Goal: Task Accomplishment & Management: Manage account settings

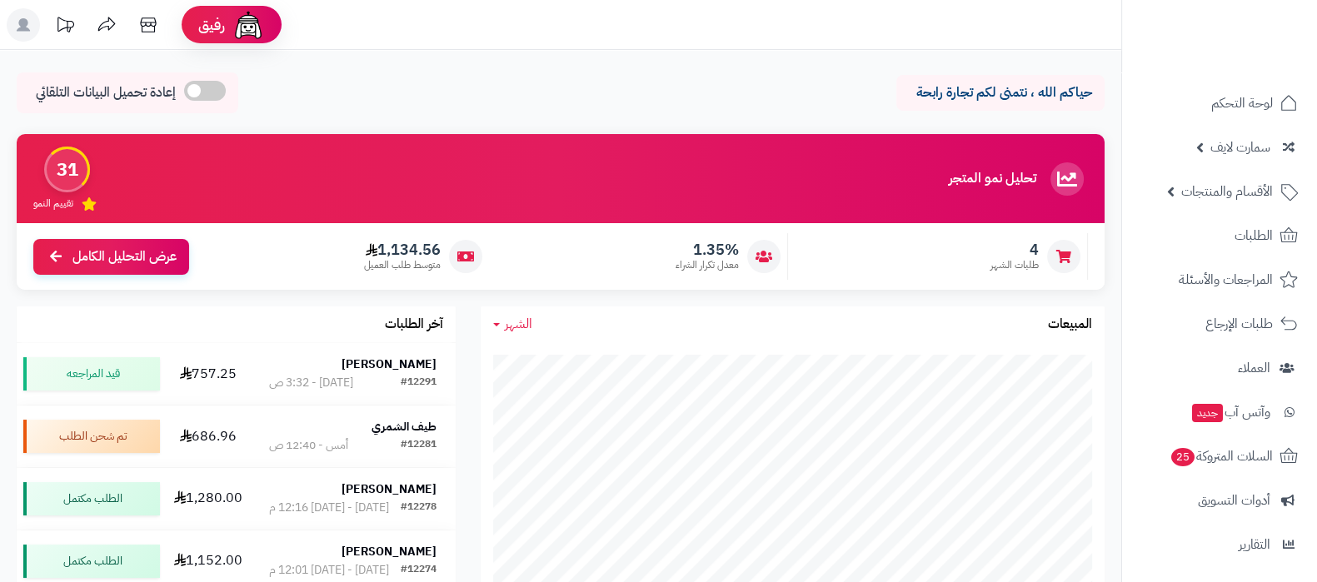
click at [1240, 433] on ul "لوحة التحكم سمارت لايف مزامنة أقسام المنتجات مزامنة البراندات مزامنة المنتجات م…" at bounding box center [1219, 412] width 195 height 658
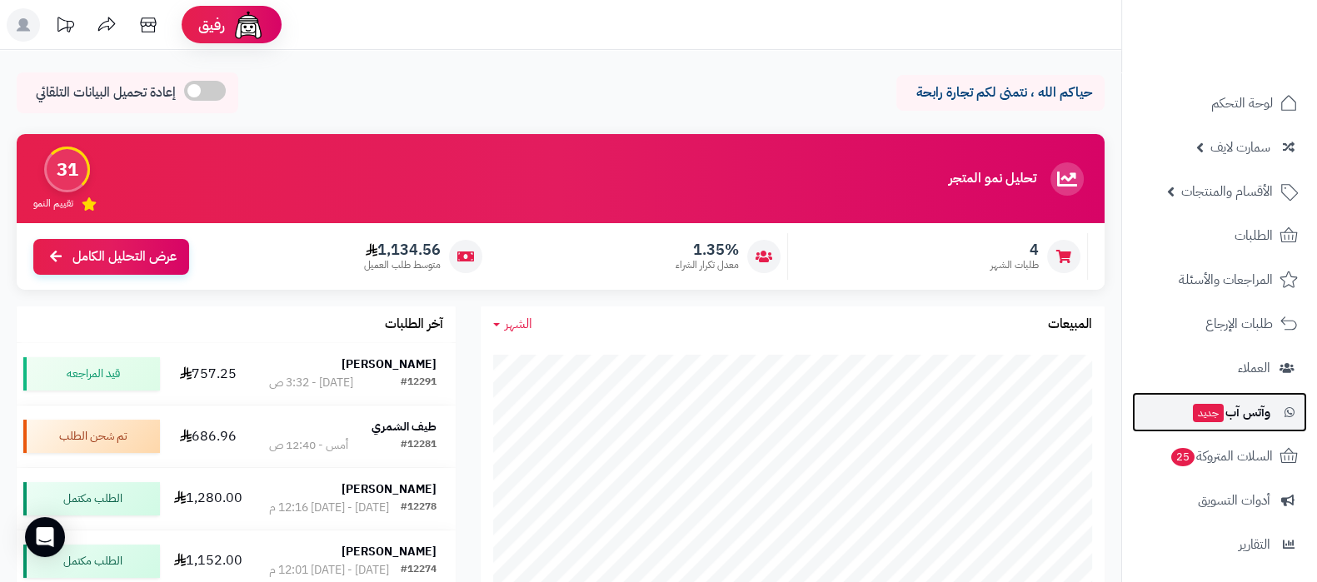
click at [1240, 422] on span "وآتس آب جديد" at bounding box center [1230, 412] width 79 height 23
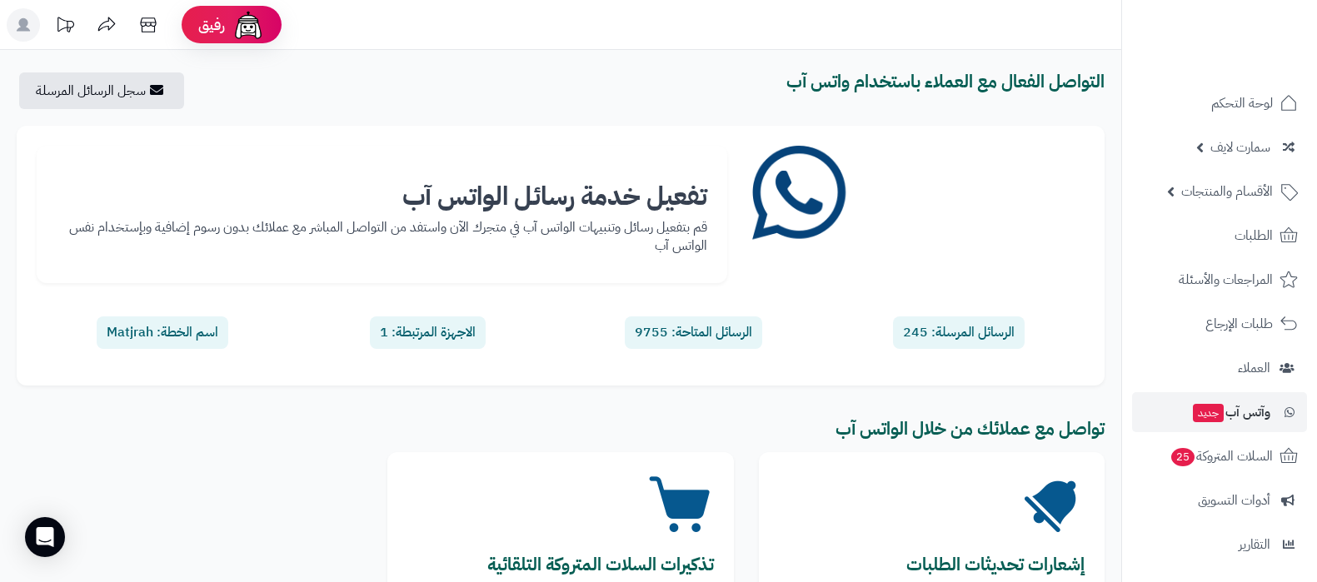
scroll to position [222, 0]
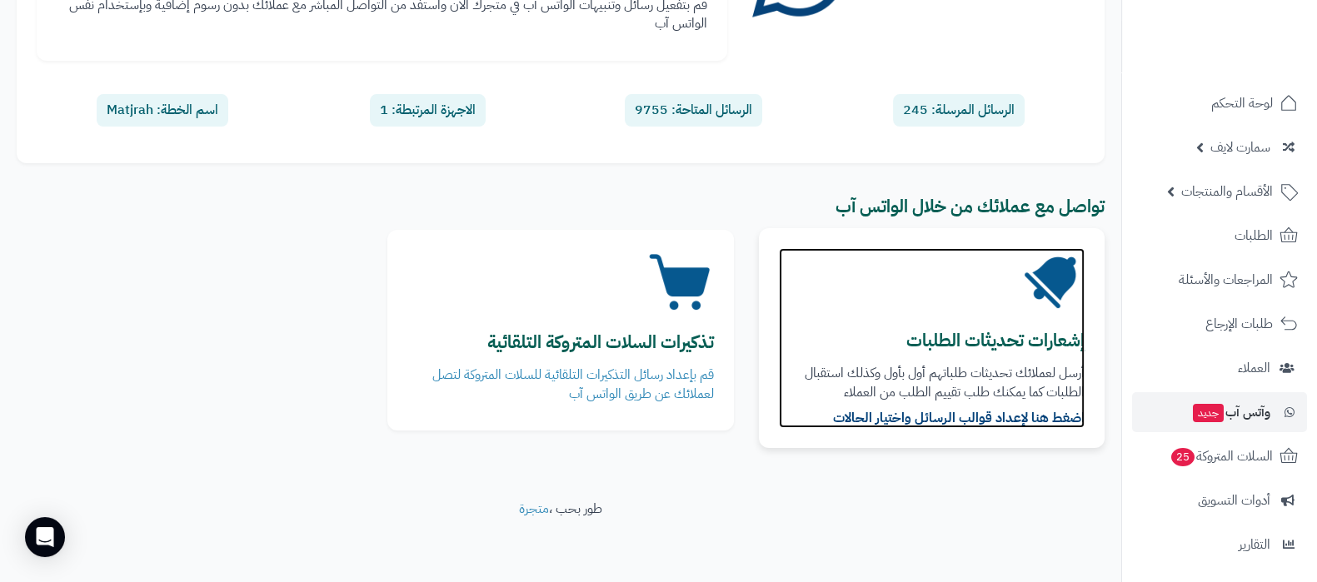
click at [1012, 328] on b "إشعارات تحديثات الطلبات" at bounding box center [995, 340] width 178 height 27
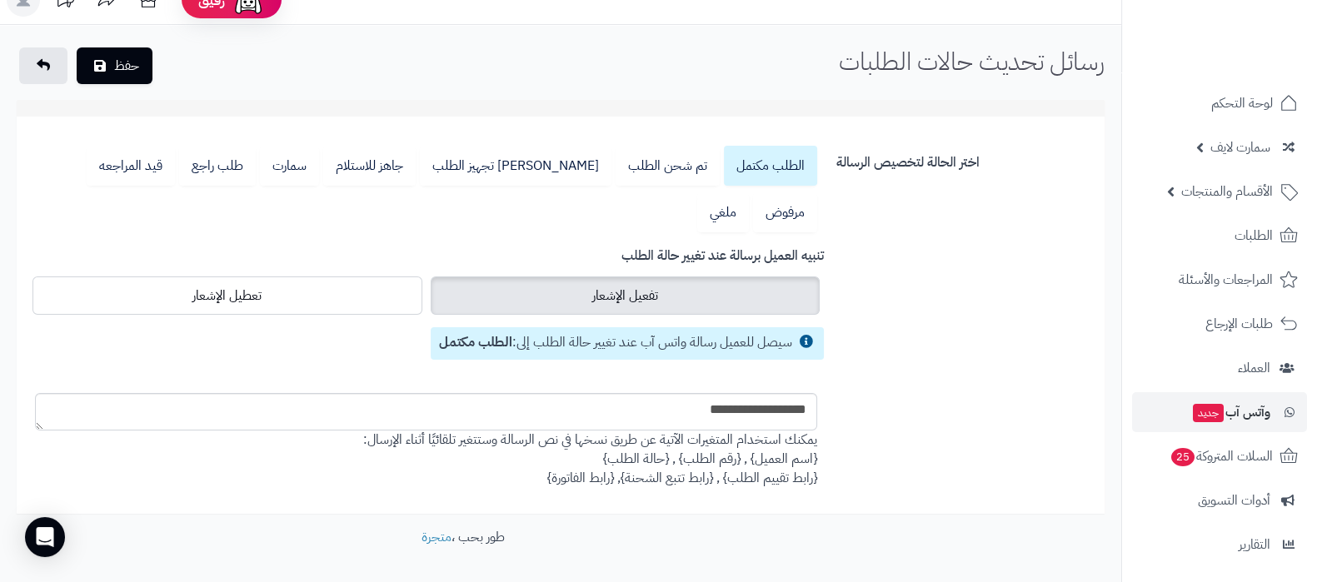
scroll to position [39, 0]
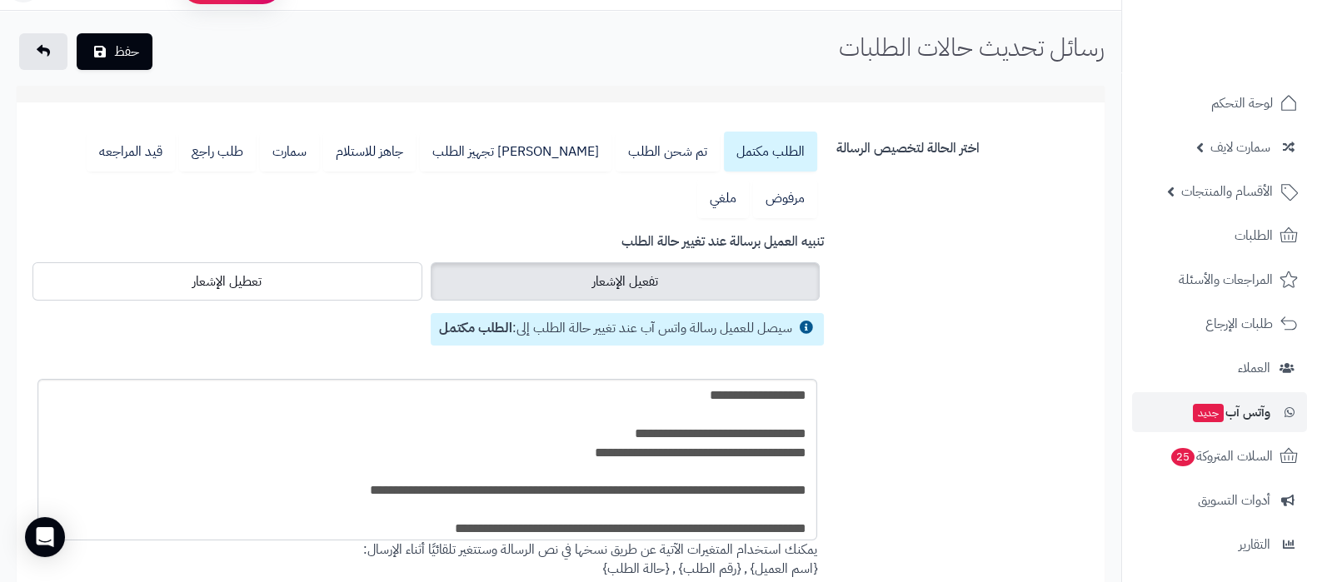
drag, startPoint x: 42, startPoint y: 366, endPoint x: 43, endPoint y: 496, distance: 130.8
click at [43, 496] on textarea "**********" at bounding box center [426, 460] width 779 height 162
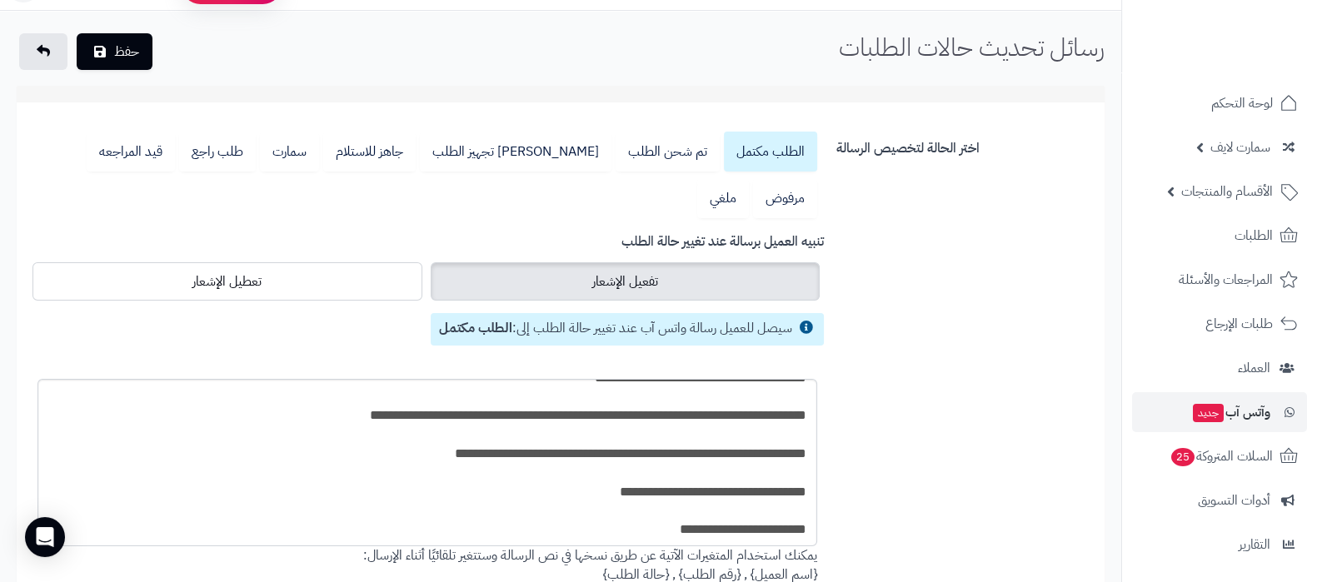
scroll to position [143, 0]
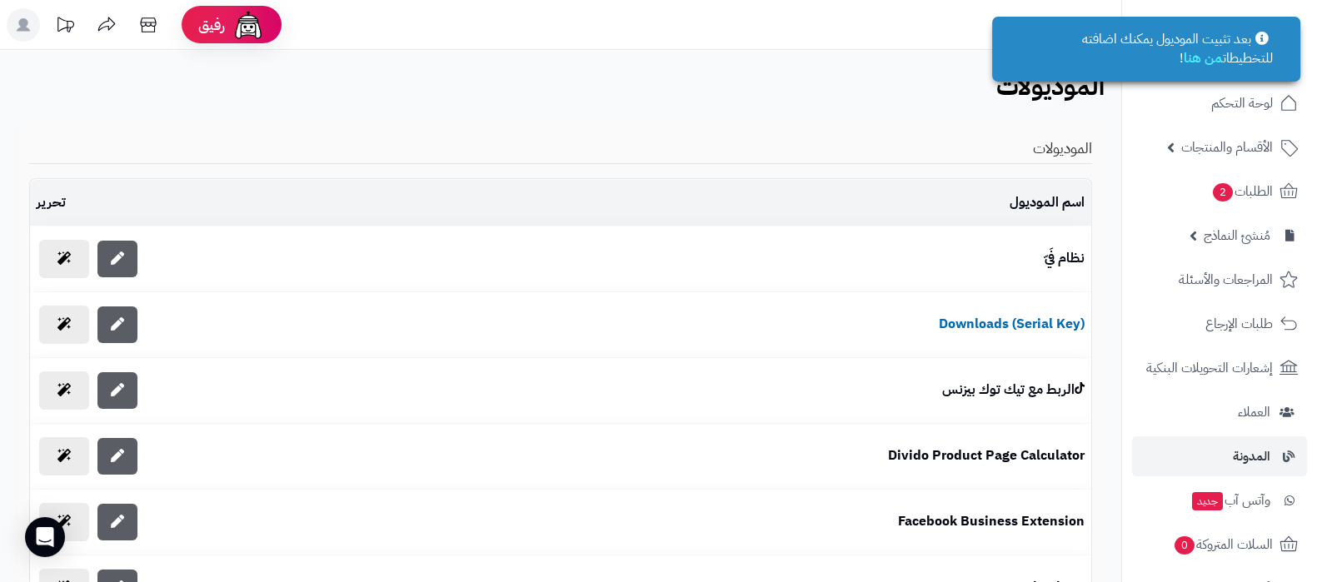
scroll to position [103, 0]
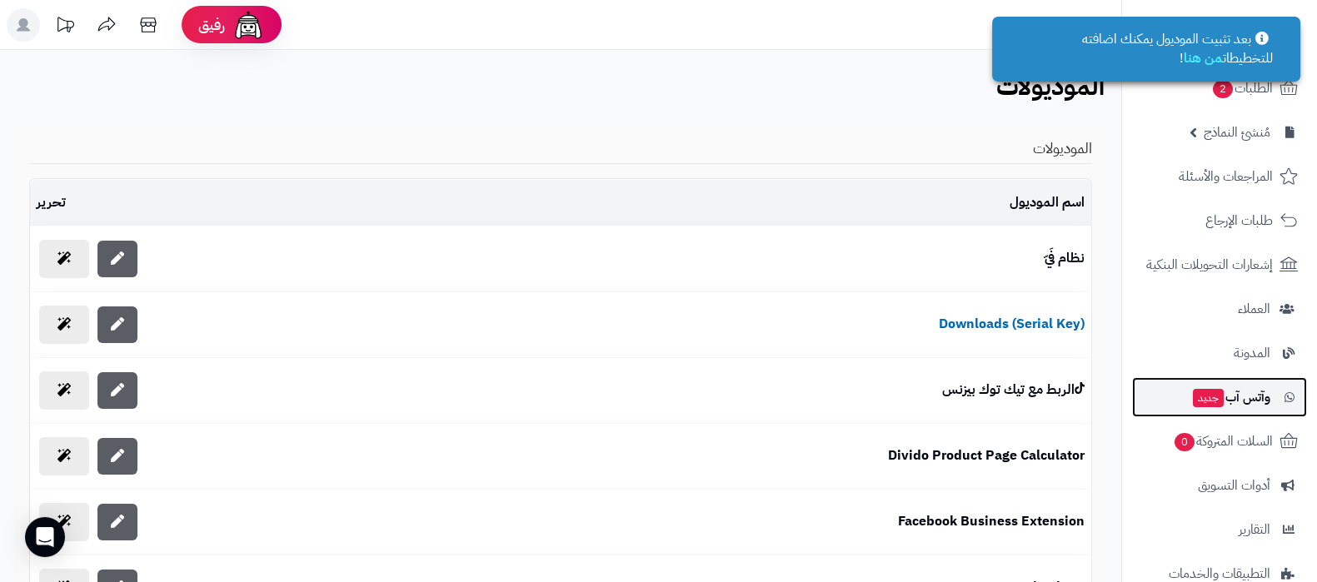
click at [1229, 401] on span "وآتس آب جديد" at bounding box center [1230, 397] width 79 height 23
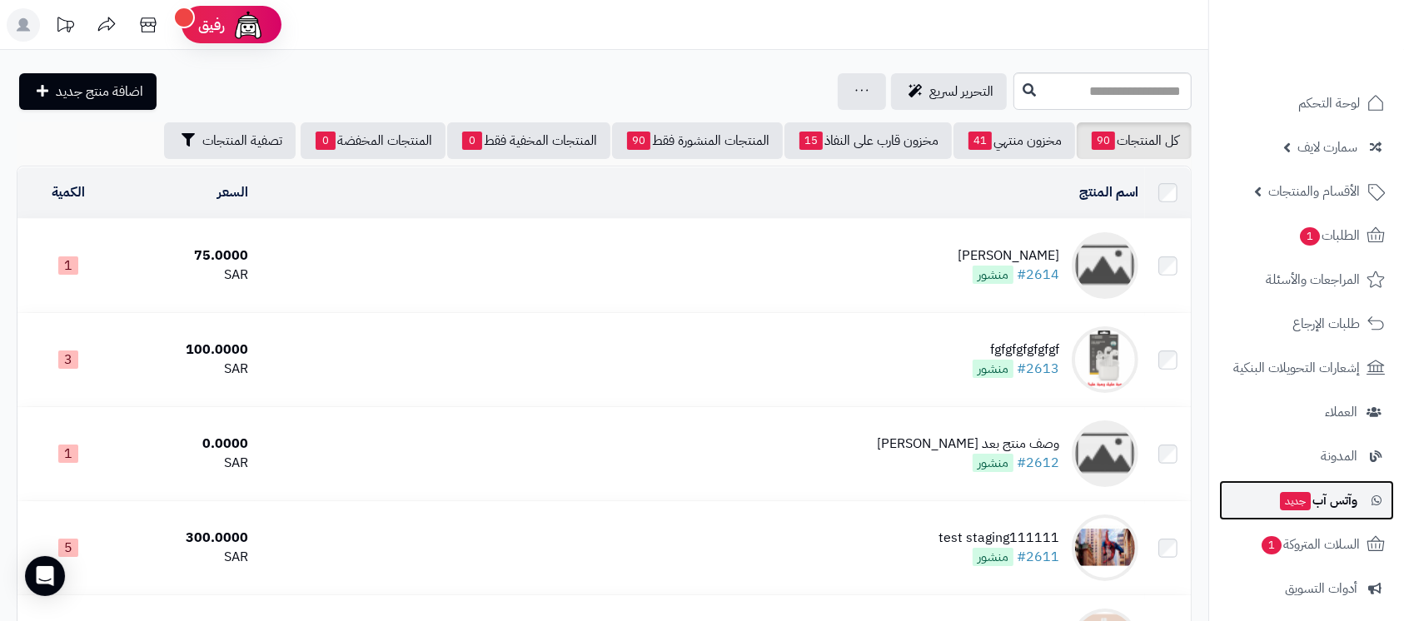
click at [1306, 490] on span "وآتس آب جديد" at bounding box center [1317, 500] width 79 height 23
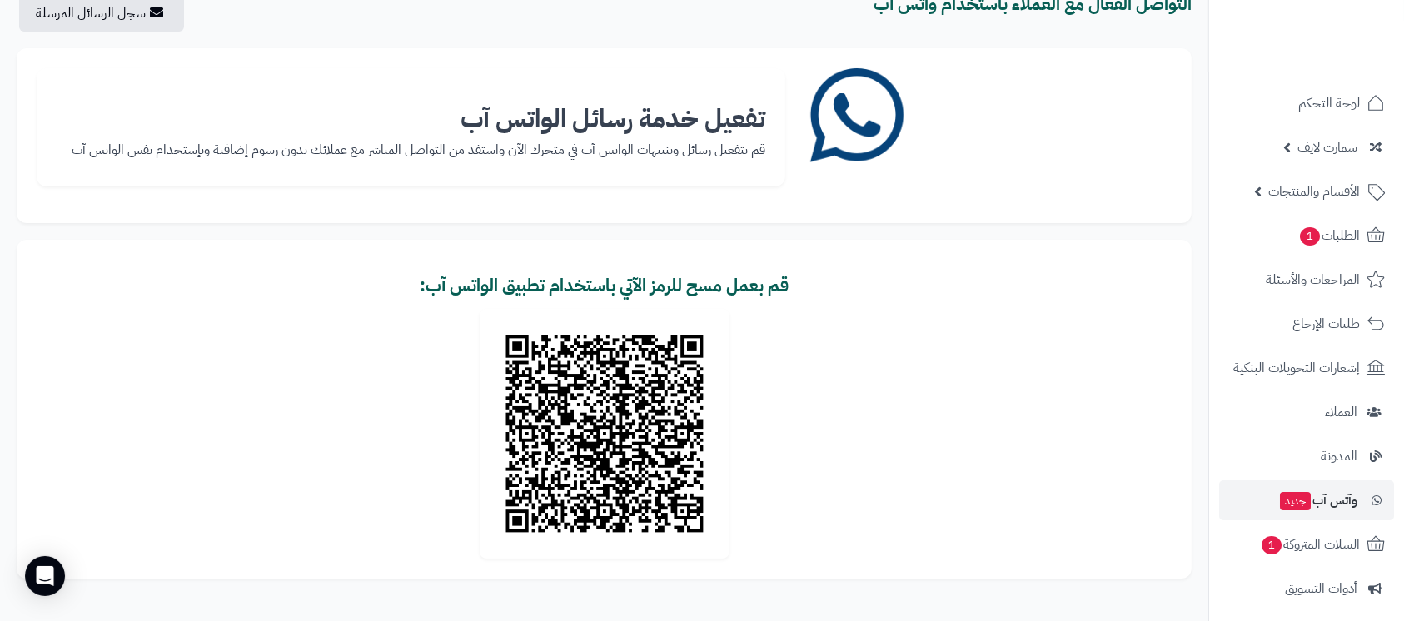
scroll to position [111, 0]
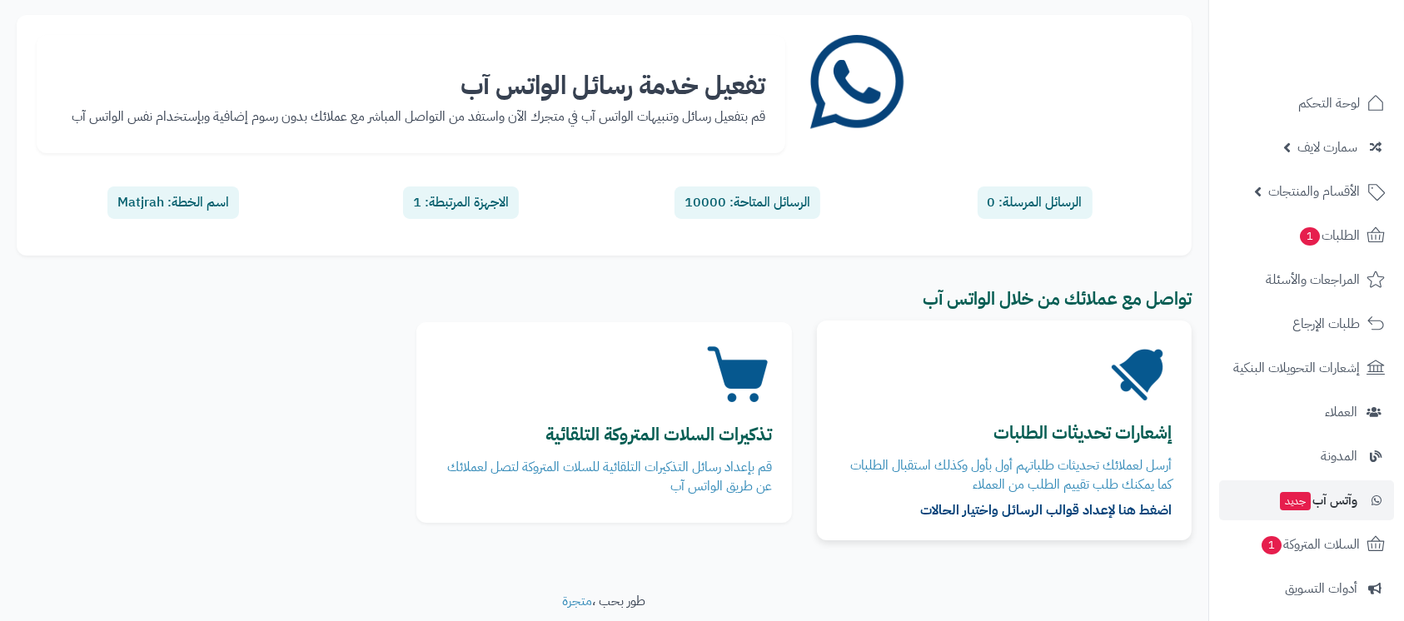
scroll to position [111, 0]
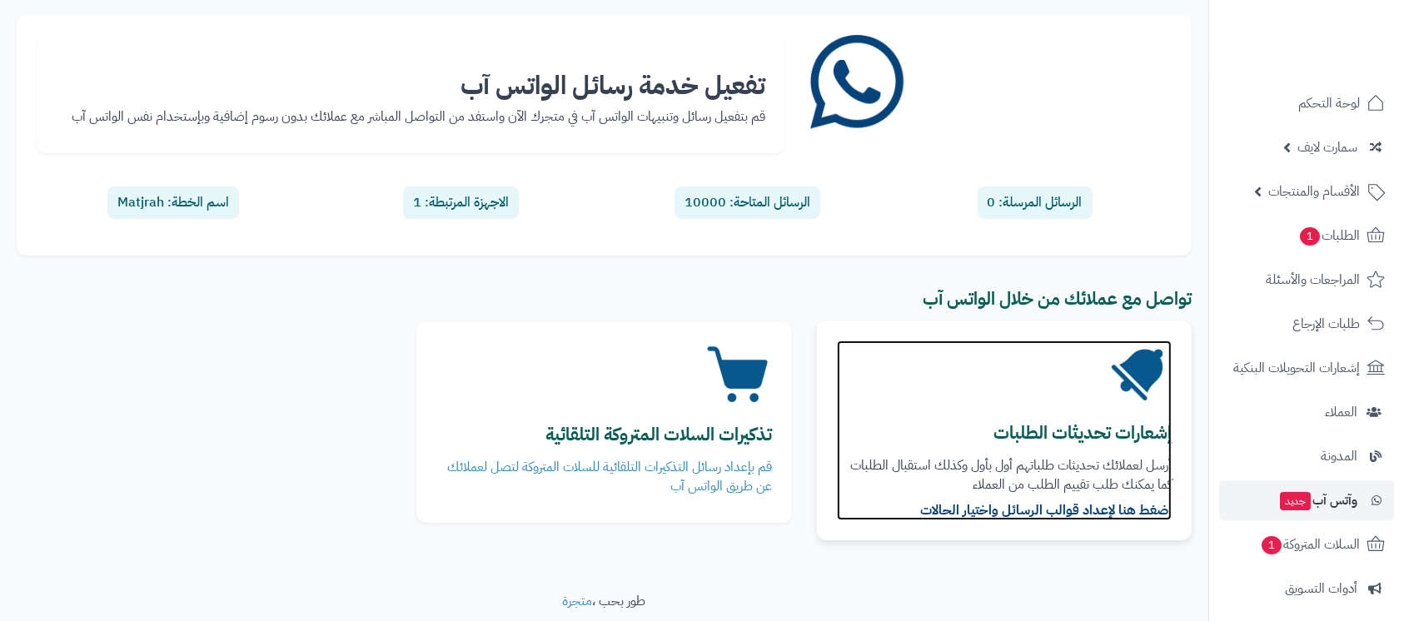
click at [1070, 440] on b "إشعارات تحديثات الطلبات" at bounding box center [1082, 433] width 178 height 27
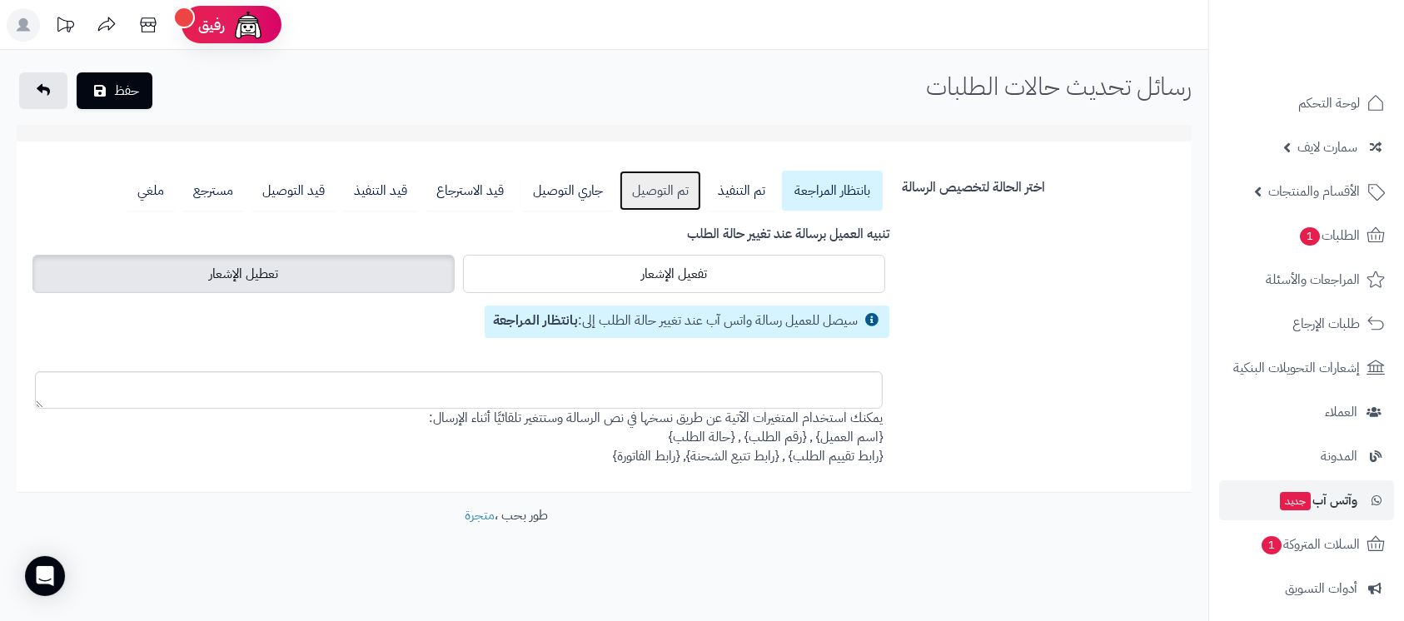
click at [650, 195] on link "تم التوصيل" at bounding box center [661, 191] width 82 height 40
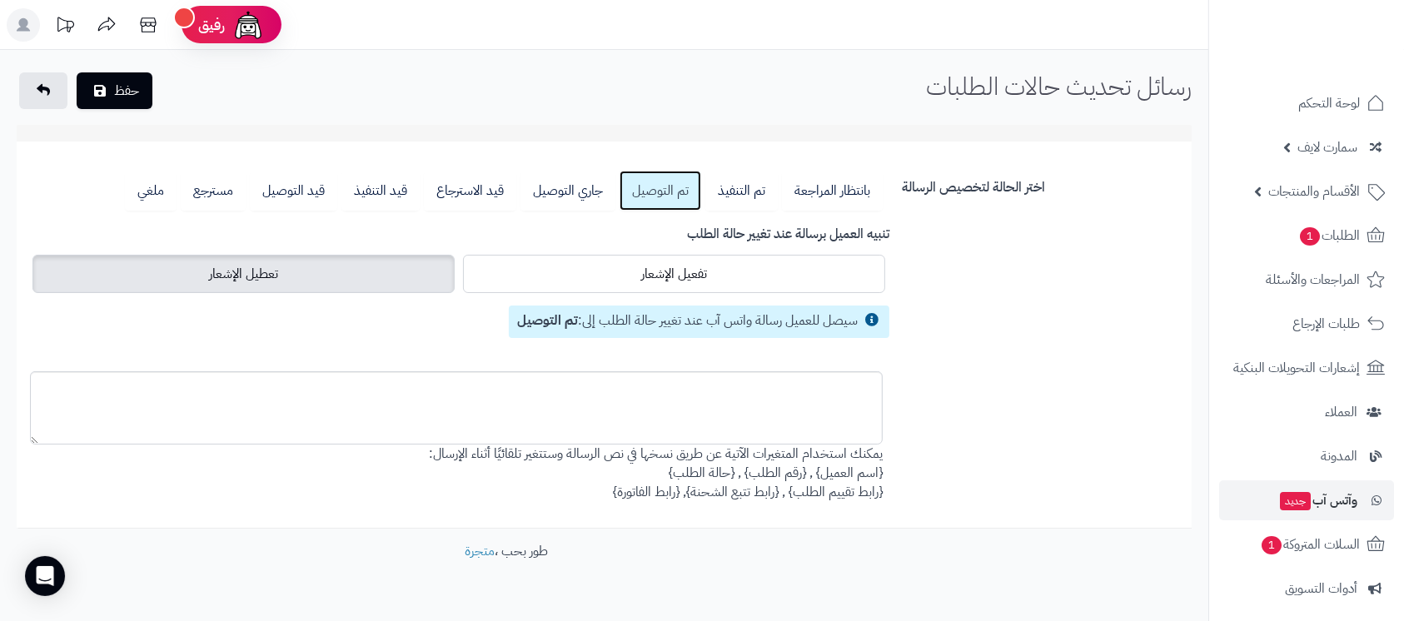
drag, startPoint x: 44, startPoint y: 406, endPoint x: 38, endPoint y: 442, distance: 36.3
click at [38, 442] on textarea at bounding box center [456, 407] width 853 height 73
drag, startPoint x: 786, startPoint y: 494, endPoint x: 884, endPoint y: 490, distance: 97.5
click at [884, 490] on div "بانتظار المراجعة تم التنفيذ تم التوصيل جاري التوصيل قيد الاسترجاع قيد التنفيذ ق…" at bounding box center [458, 336] width 873 height 331
copy div "{رابط تقييم الطلب}"
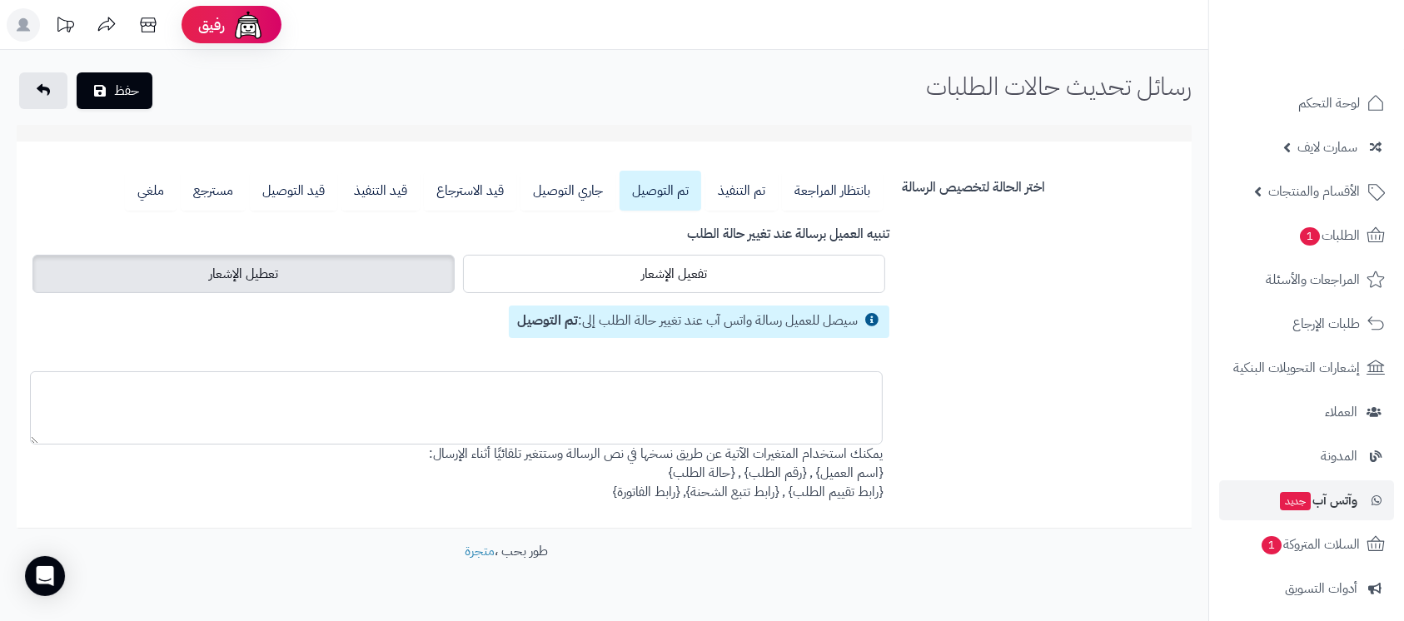
click at [782, 422] on textarea at bounding box center [456, 407] width 853 height 73
paste textarea "**********"
type textarea "**********"
click at [107, 85] on button "حفظ" at bounding box center [115, 90] width 76 height 37
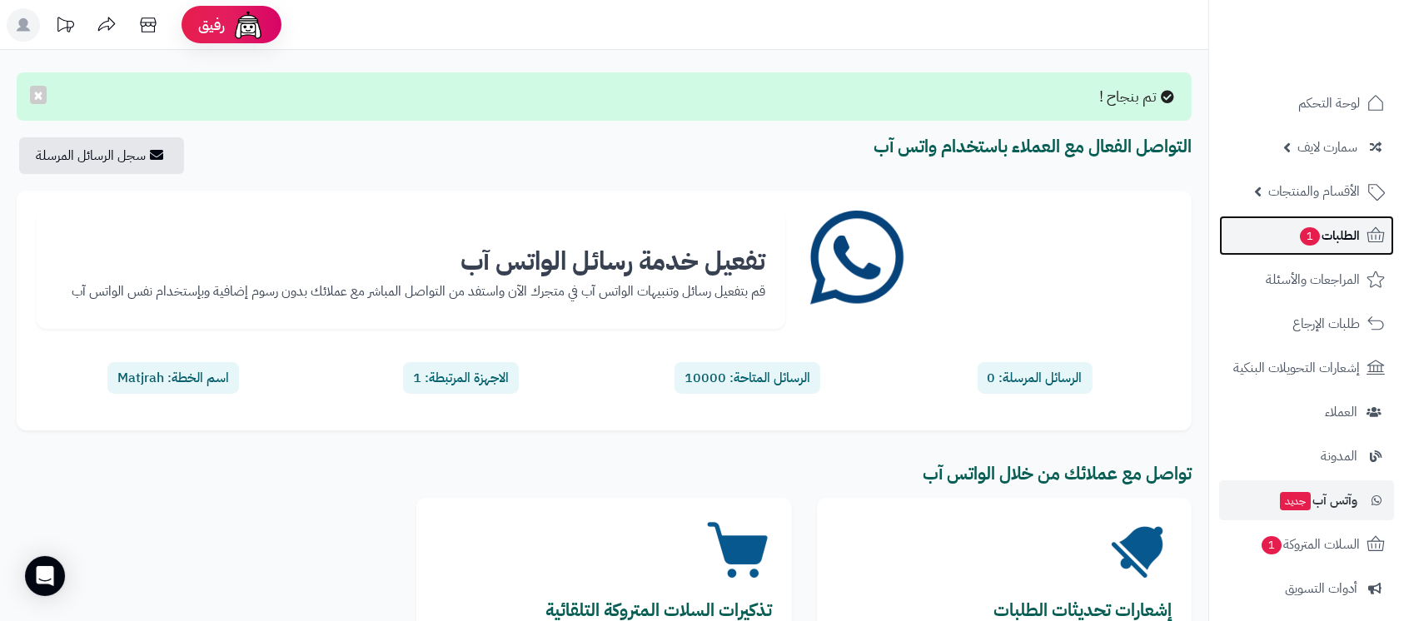
click at [1317, 227] on span "الطلبات 1" at bounding box center [1329, 235] width 62 height 23
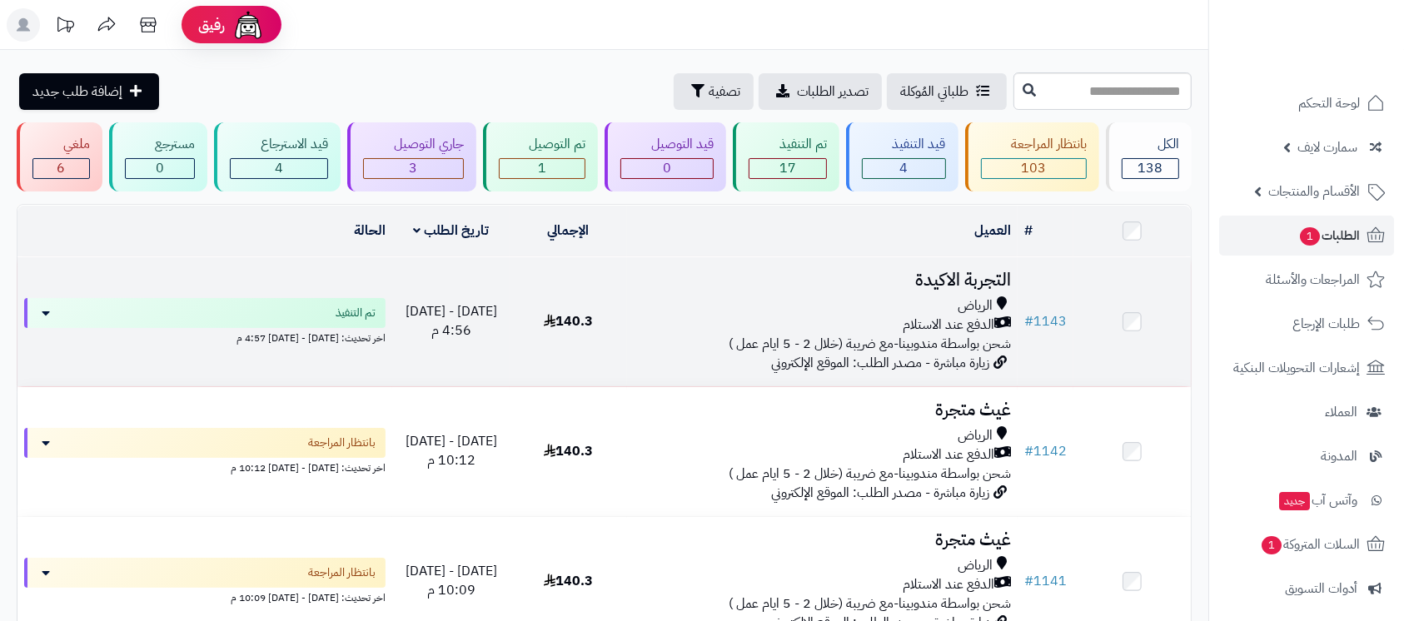
click at [971, 278] on h3 "التجربة الاكيدة" at bounding box center [822, 280] width 377 height 19
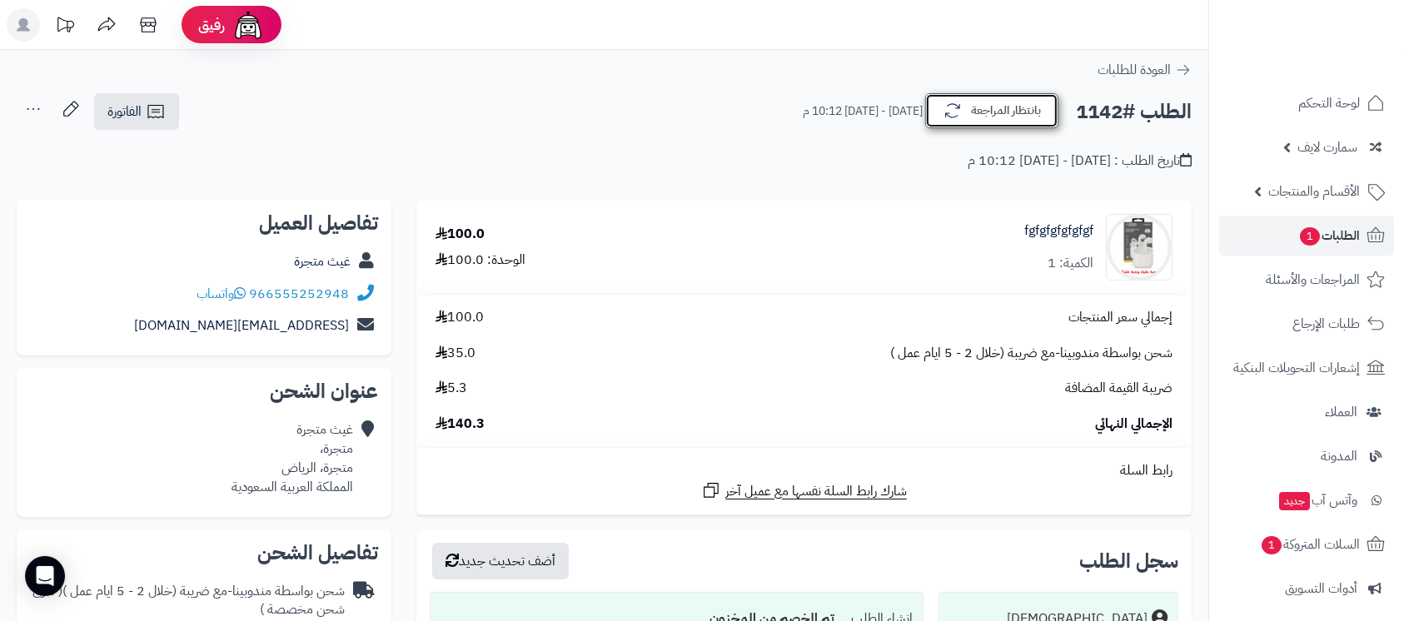
click at [1003, 116] on button "بانتظار المراجعة" at bounding box center [991, 110] width 133 height 35
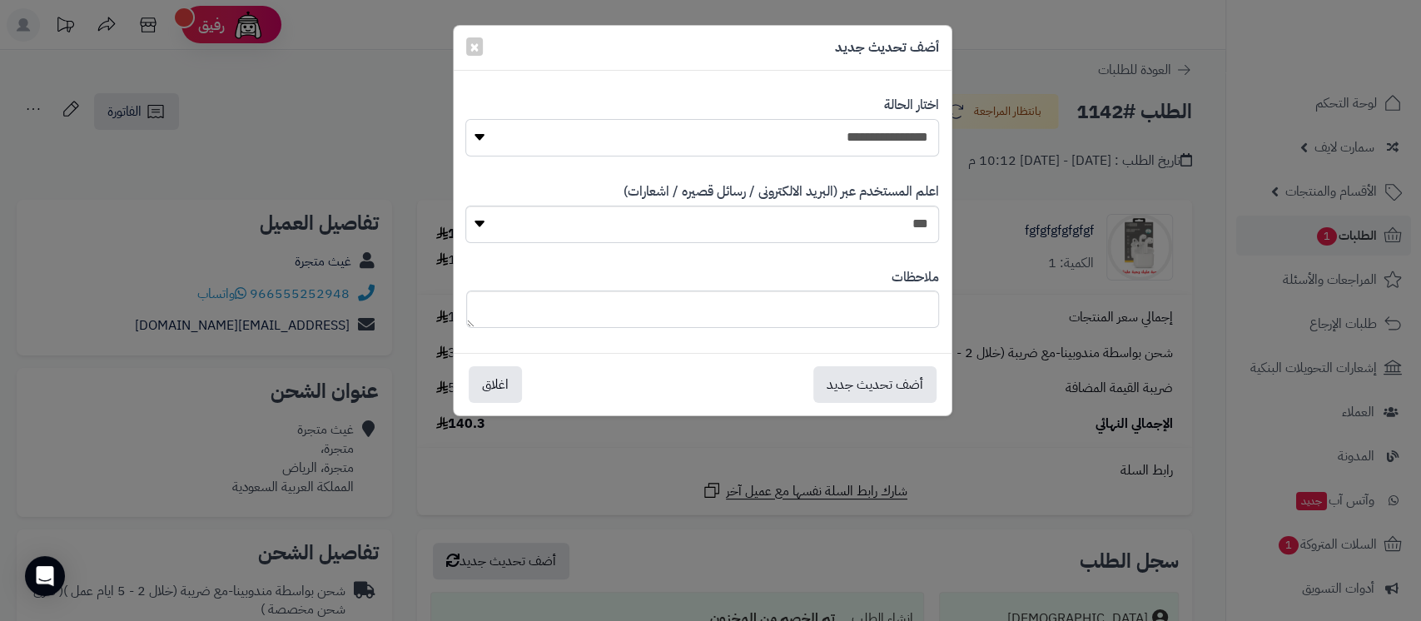
click at [864, 145] on select "**********" at bounding box center [702, 137] width 473 height 37
select select "**"
click at [466, 119] on select "**********" at bounding box center [702, 137] width 473 height 37
click at [883, 384] on button "أضف تحديث جديد" at bounding box center [875, 384] width 123 height 37
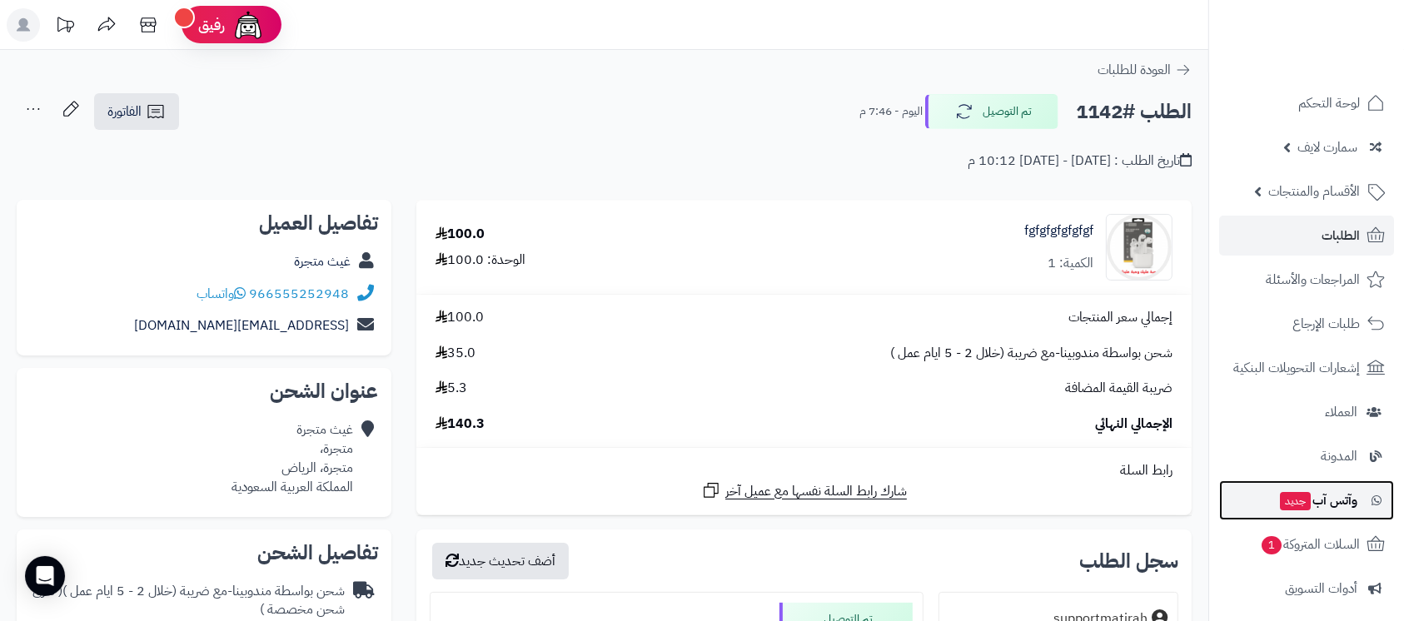
click at [1292, 496] on span "جديد" at bounding box center [1295, 501] width 31 height 18
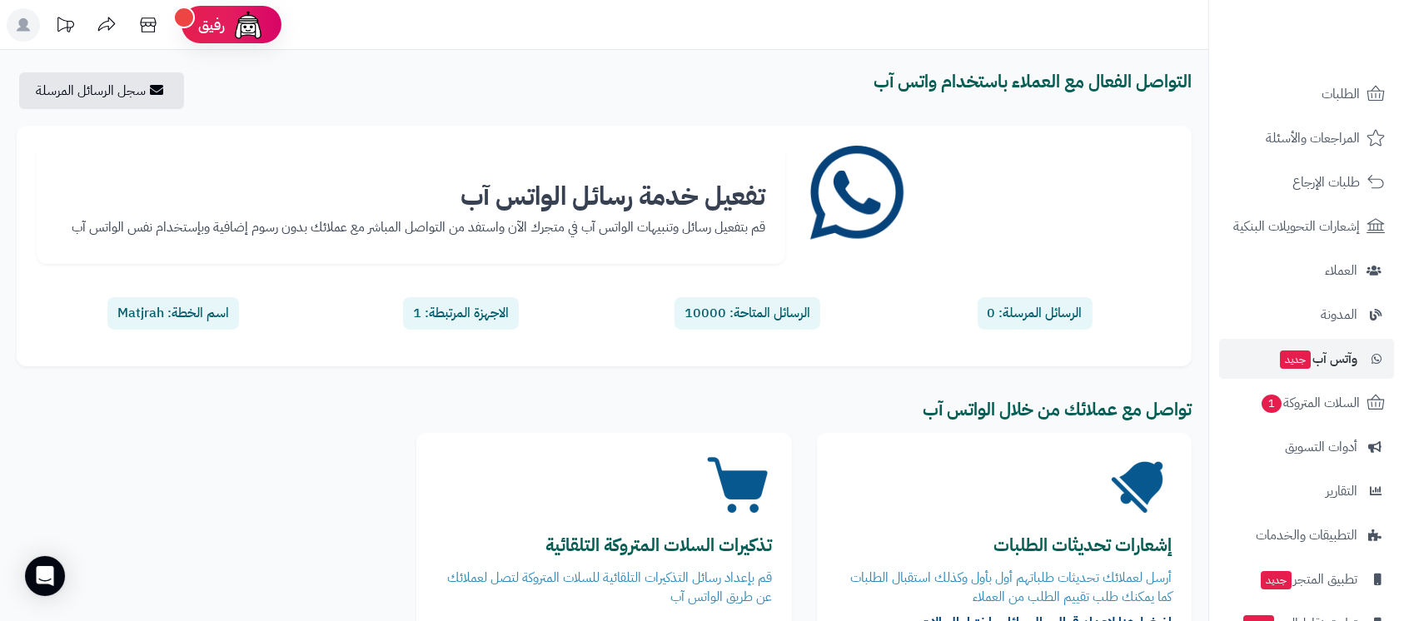
scroll to position [229, 0]
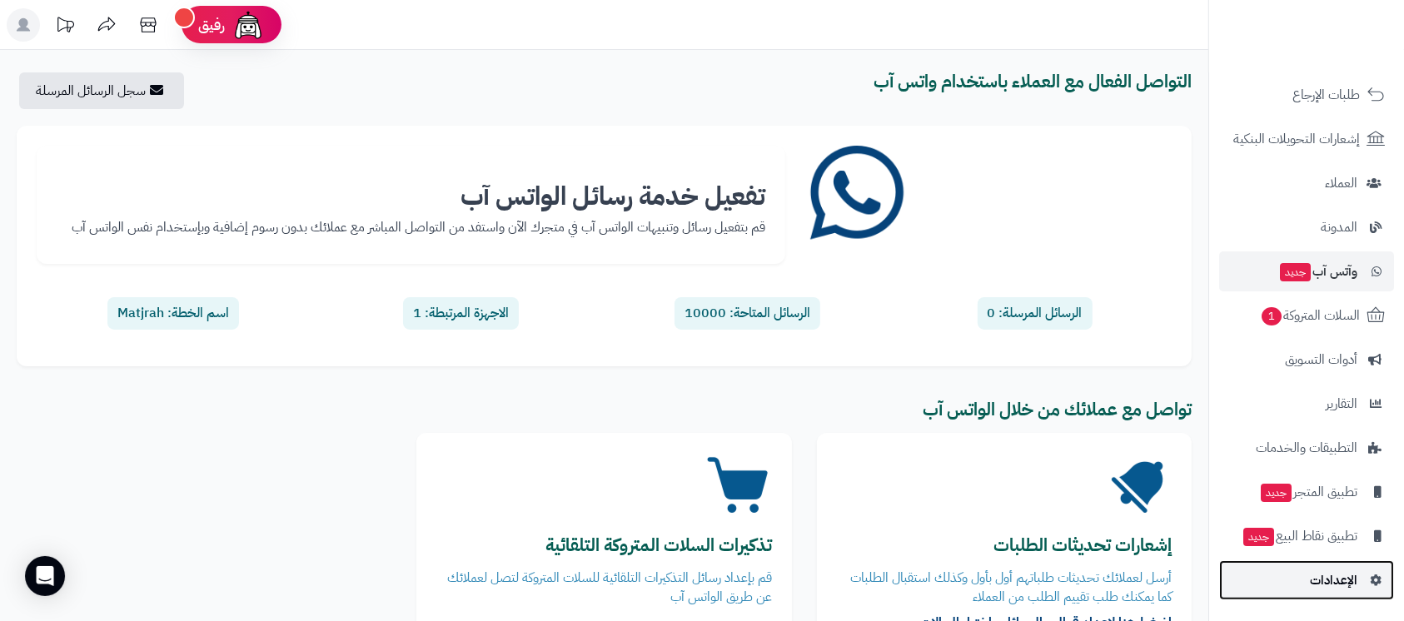
click at [1310, 585] on link "الإعدادات" at bounding box center [1306, 580] width 175 height 40
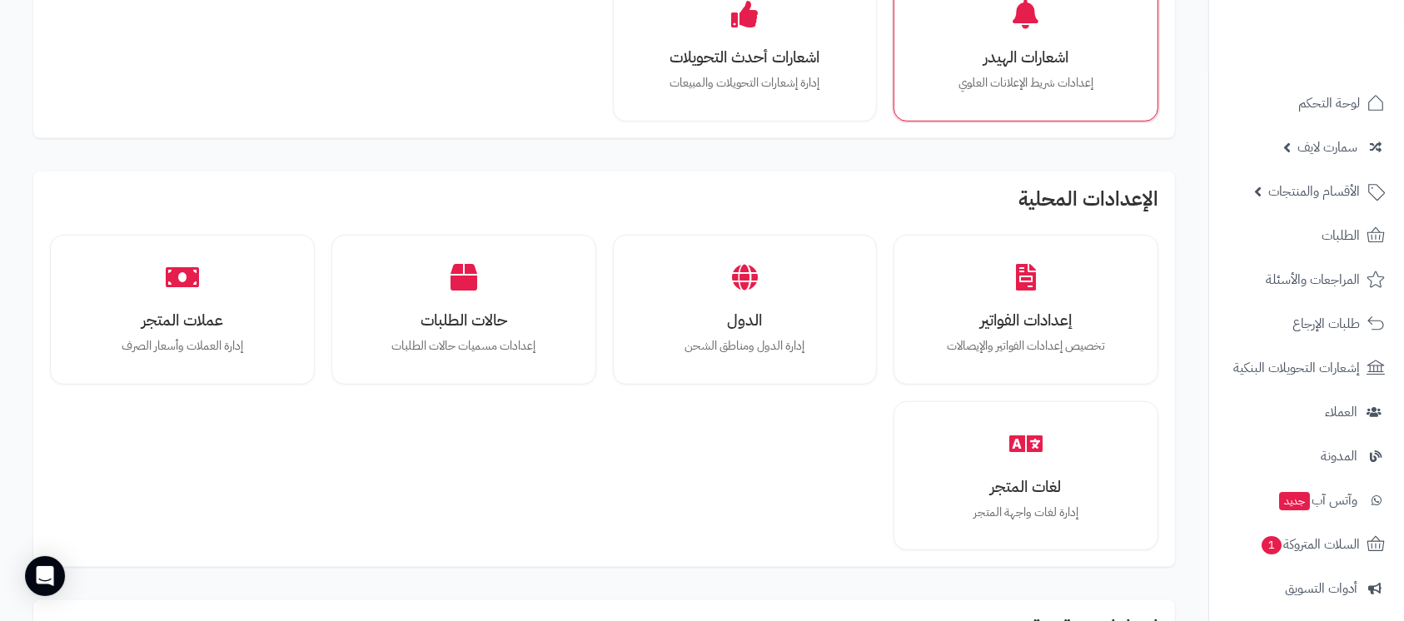
scroll to position [1110, 0]
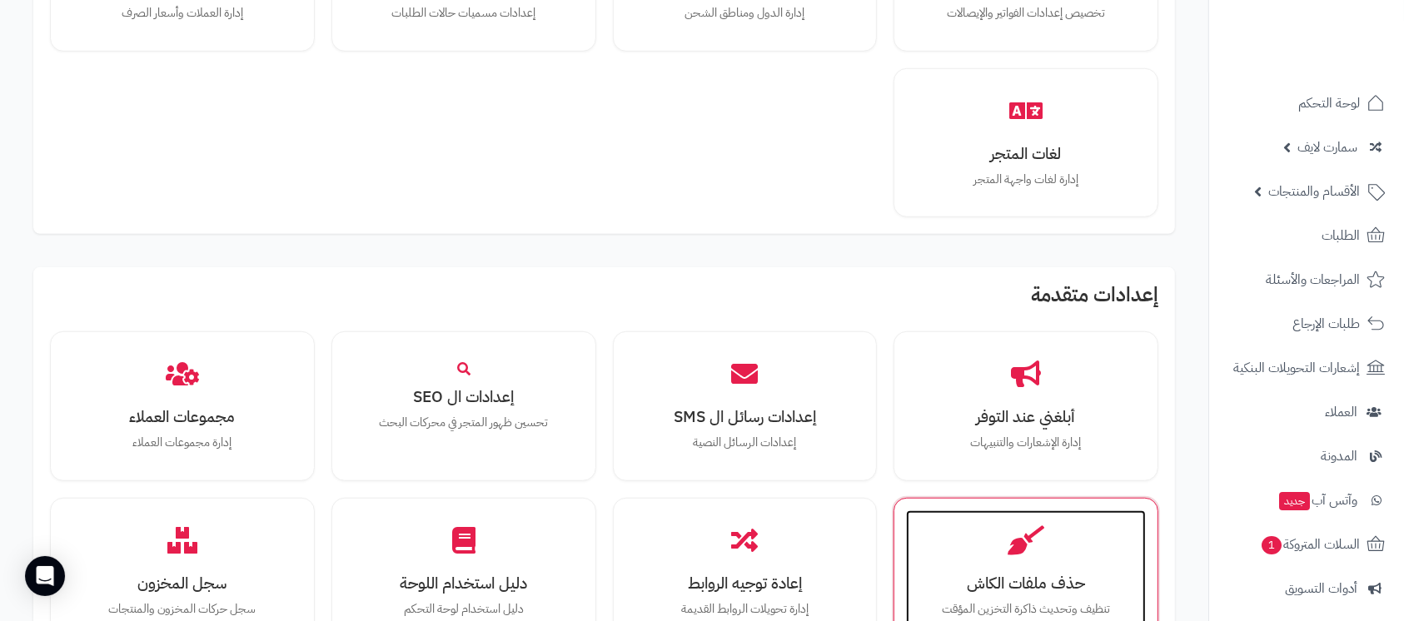
click at [1048, 536] on div "حذف ملفات الكاش تنظيف وتحديث ذاكرة التخزين المؤقت" at bounding box center [1026, 572] width 240 height 125
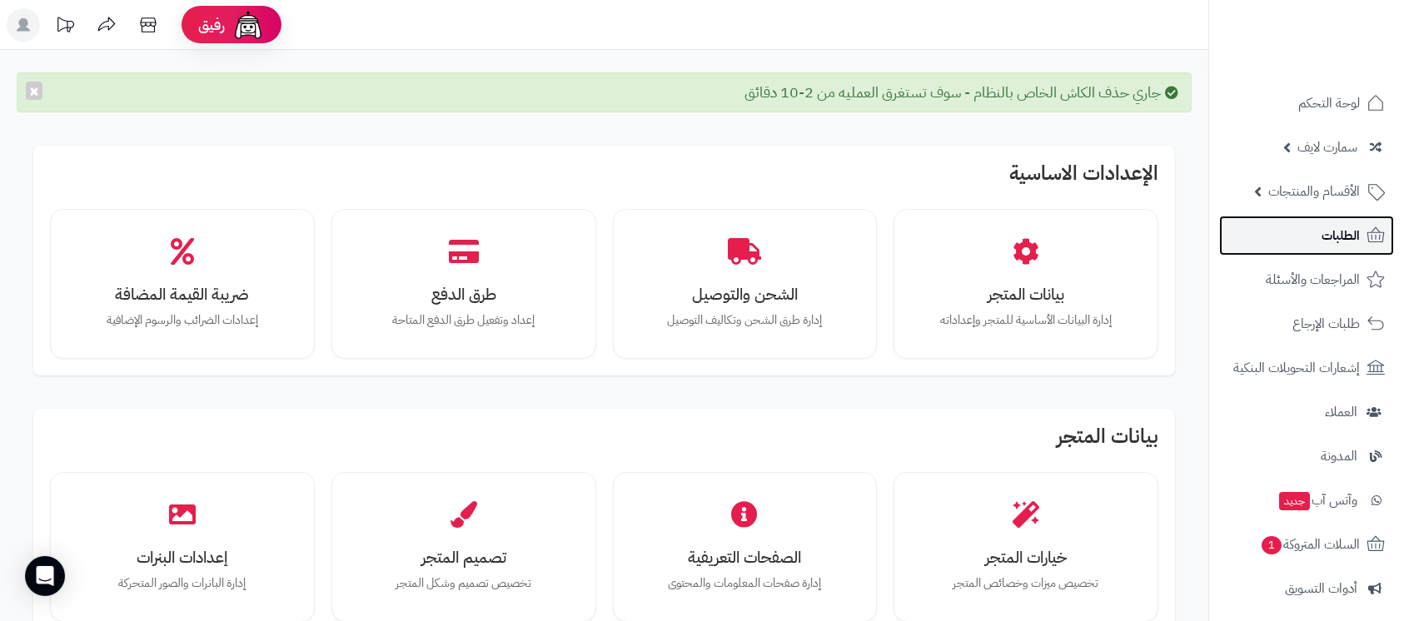
click at [1308, 238] on link "الطلبات" at bounding box center [1306, 236] width 175 height 40
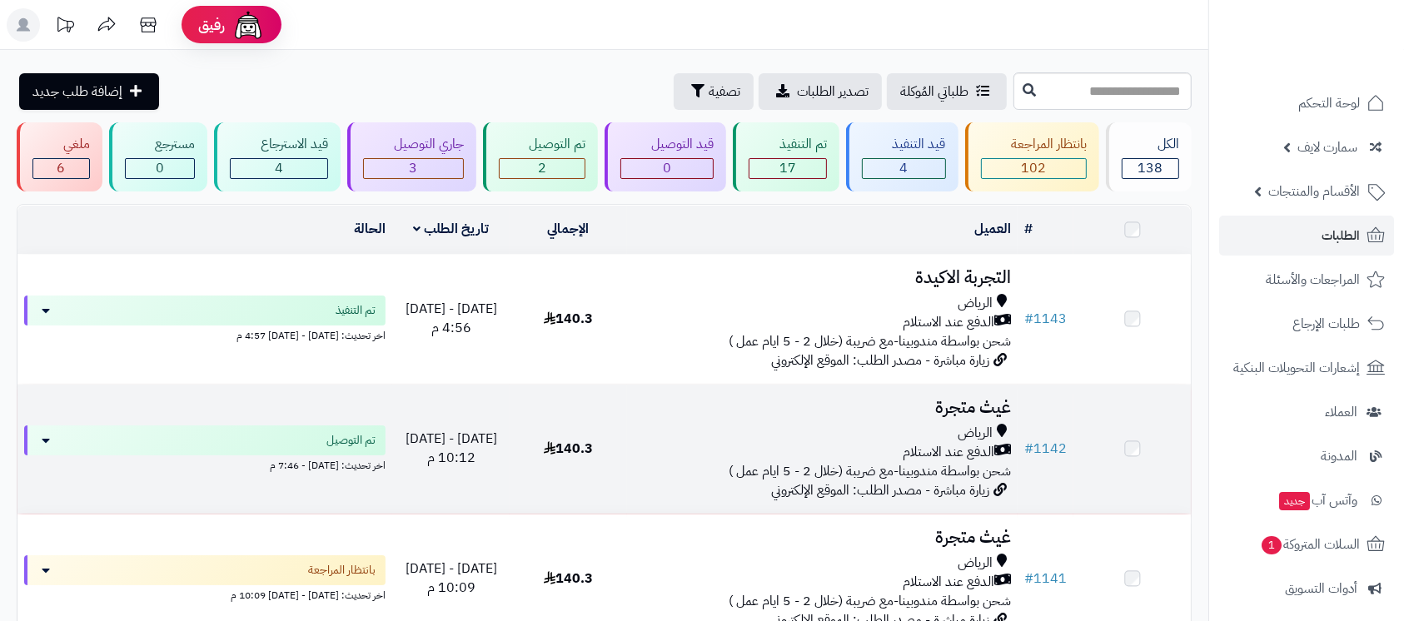
click at [968, 398] on h3 "غيث متجرة" at bounding box center [822, 407] width 377 height 19
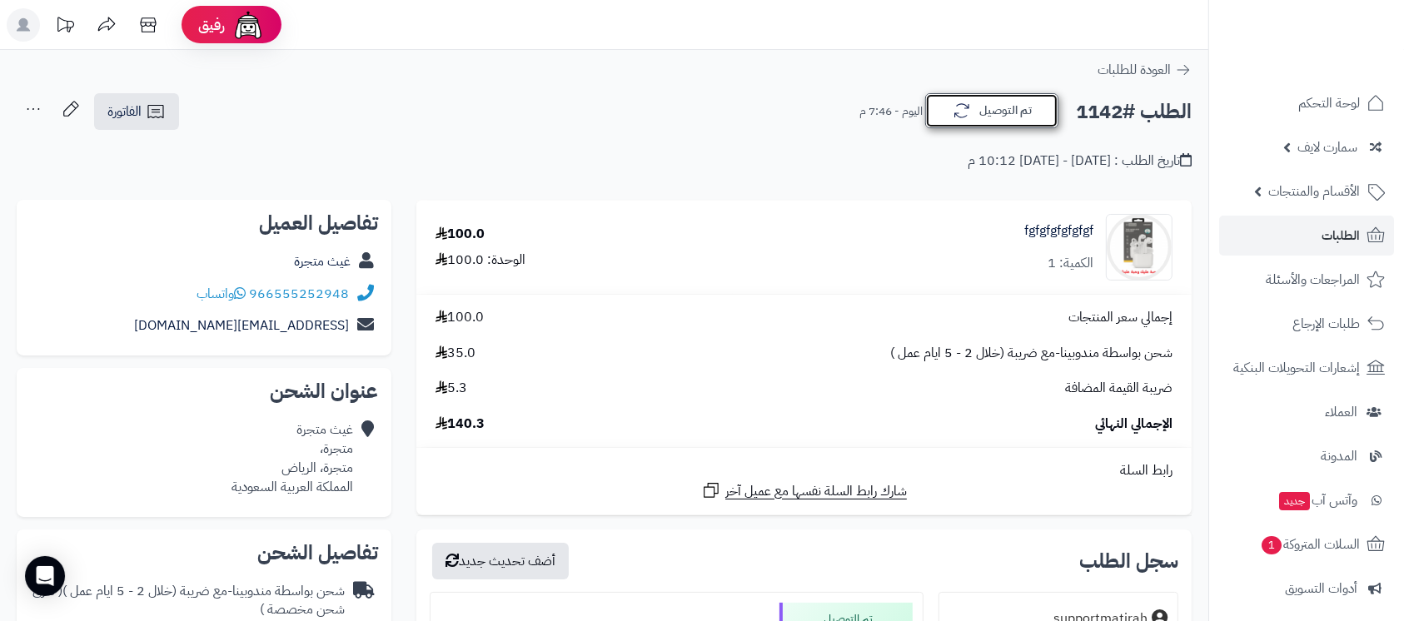
click at [992, 112] on button "تم التوصيل" at bounding box center [991, 110] width 133 height 35
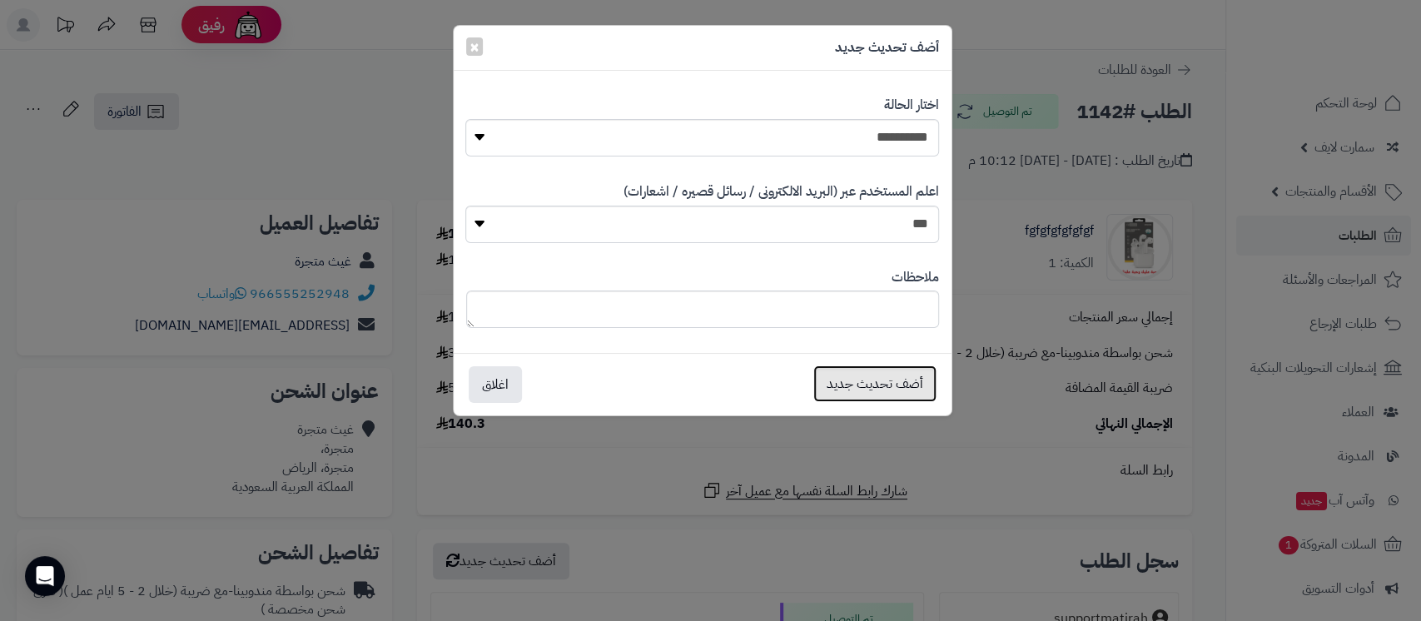
click at [866, 378] on button "أضف تحديث جديد" at bounding box center [875, 384] width 123 height 37
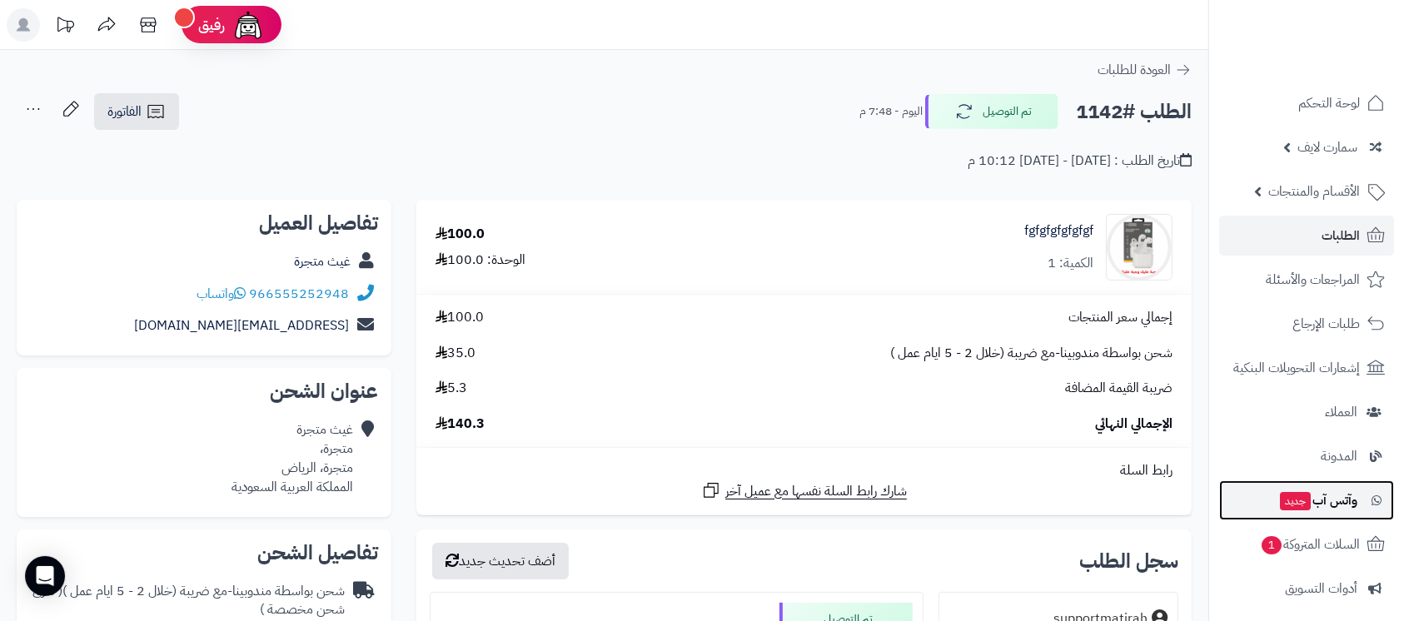
click at [1280, 497] on span "جديد" at bounding box center [1295, 501] width 31 height 18
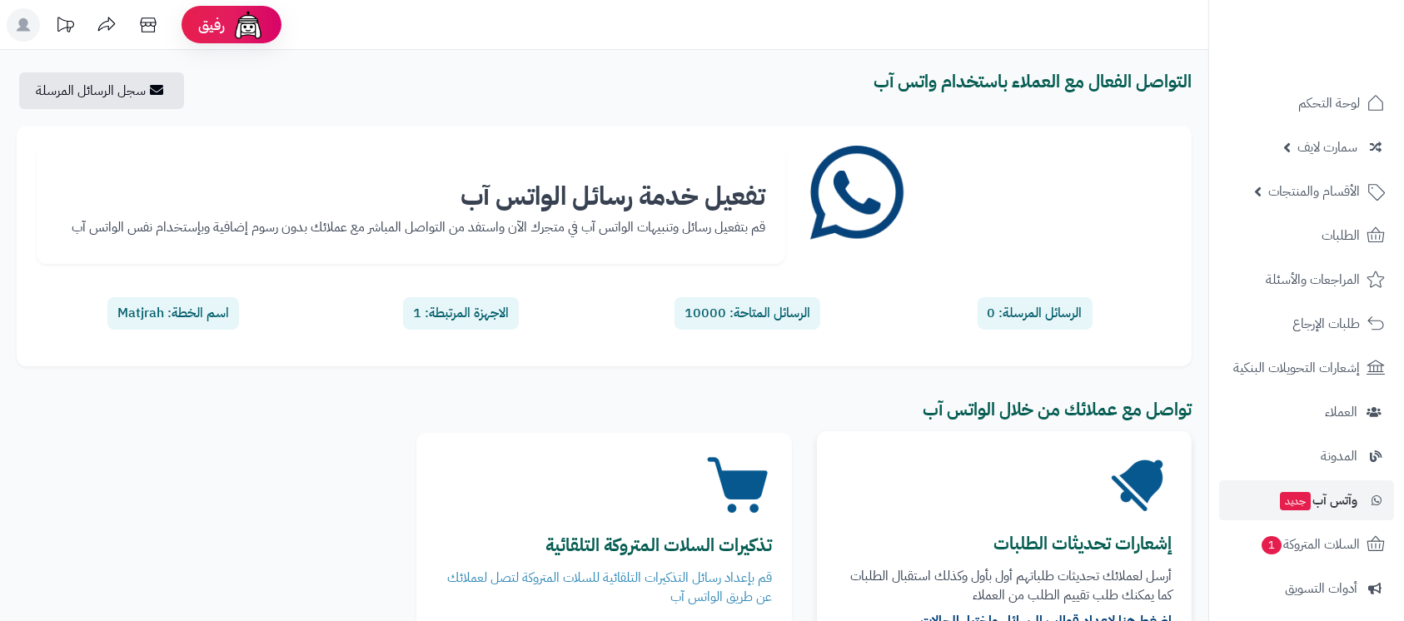
scroll to position [165, 0]
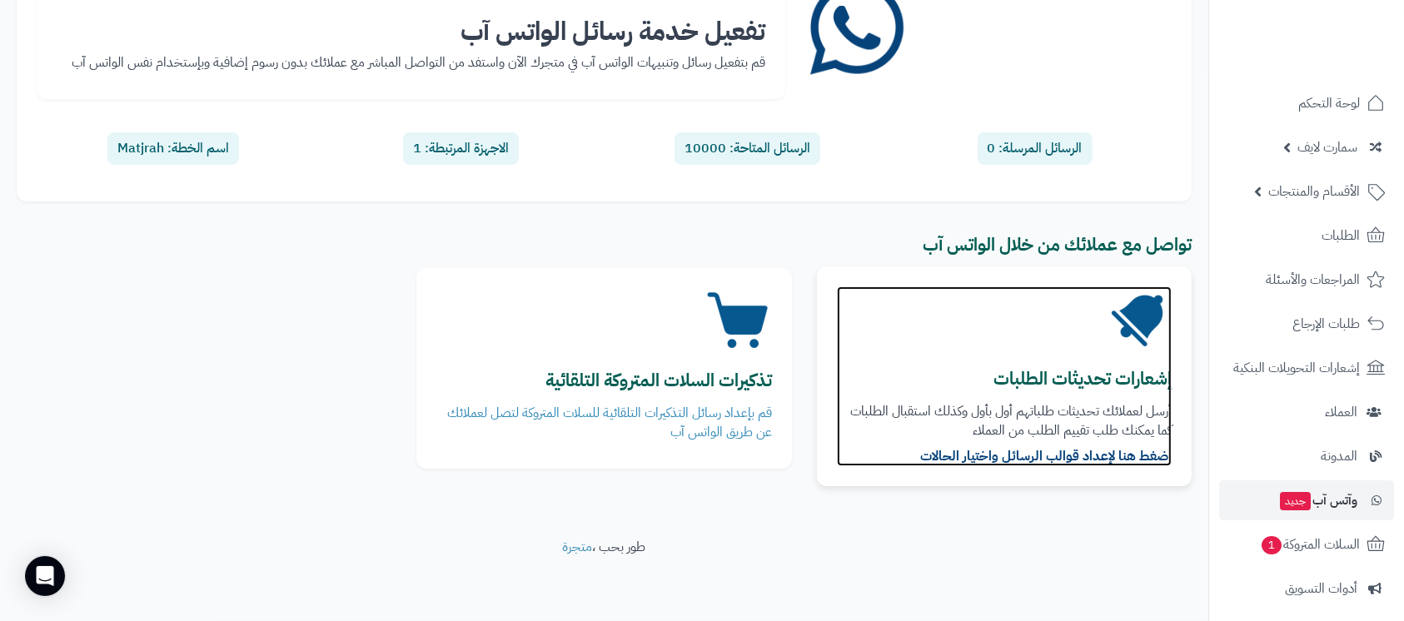
click at [1071, 376] on b "إشعارات تحديثات الطلبات" at bounding box center [1082, 379] width 178 height 27
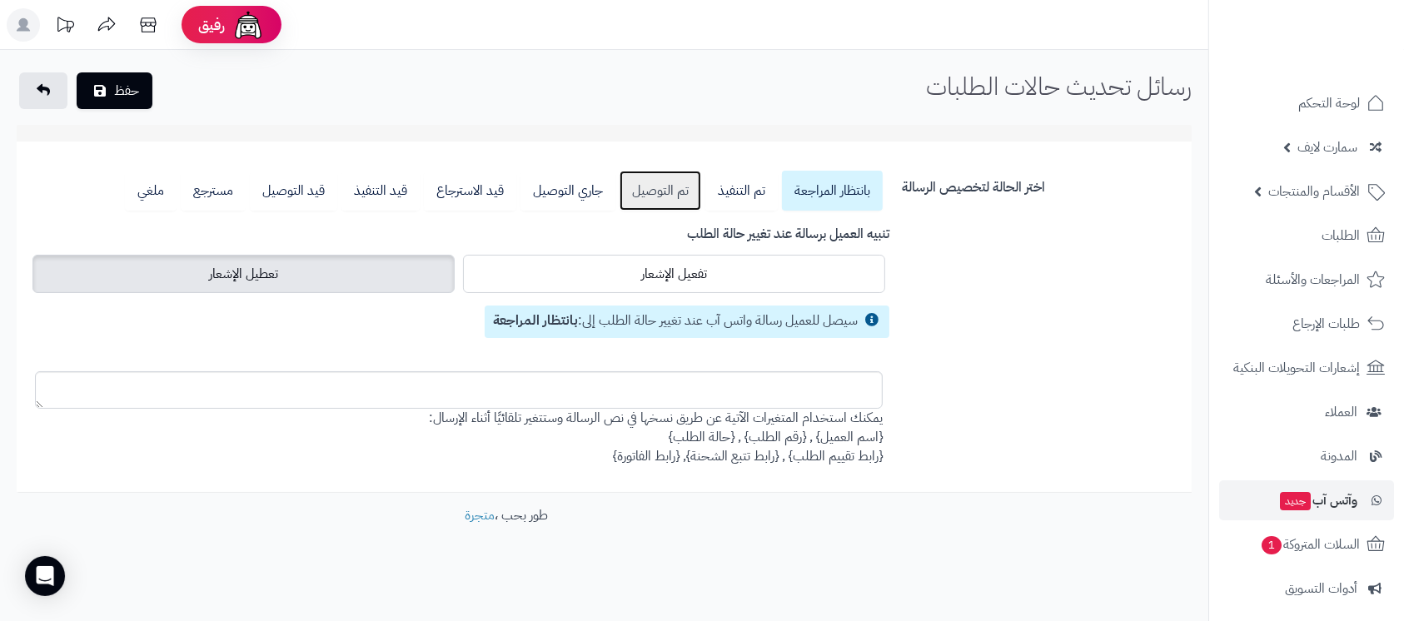
click at [643, 185] on link "تم التوصيل" at bounding box center [661, 191] width 82 height 40
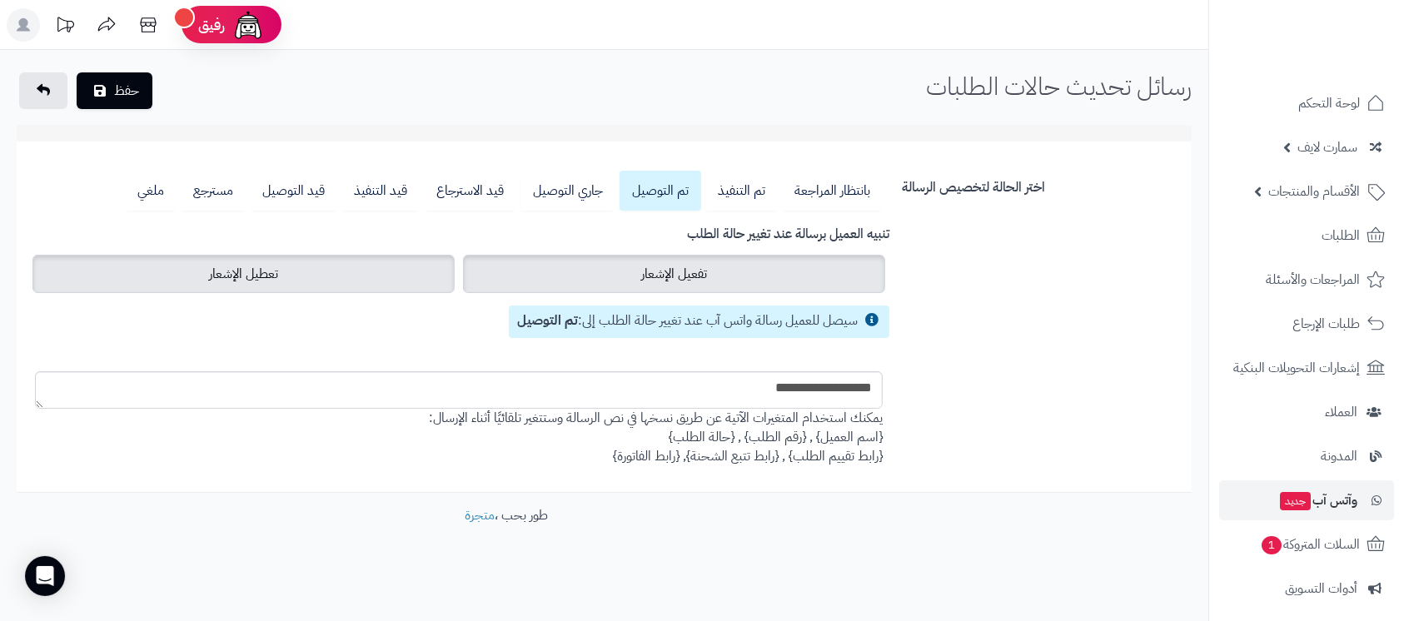
click at [680, 264] on span "تفعيل الإشعار" at bounding box center [674, 274] width 66 height 20
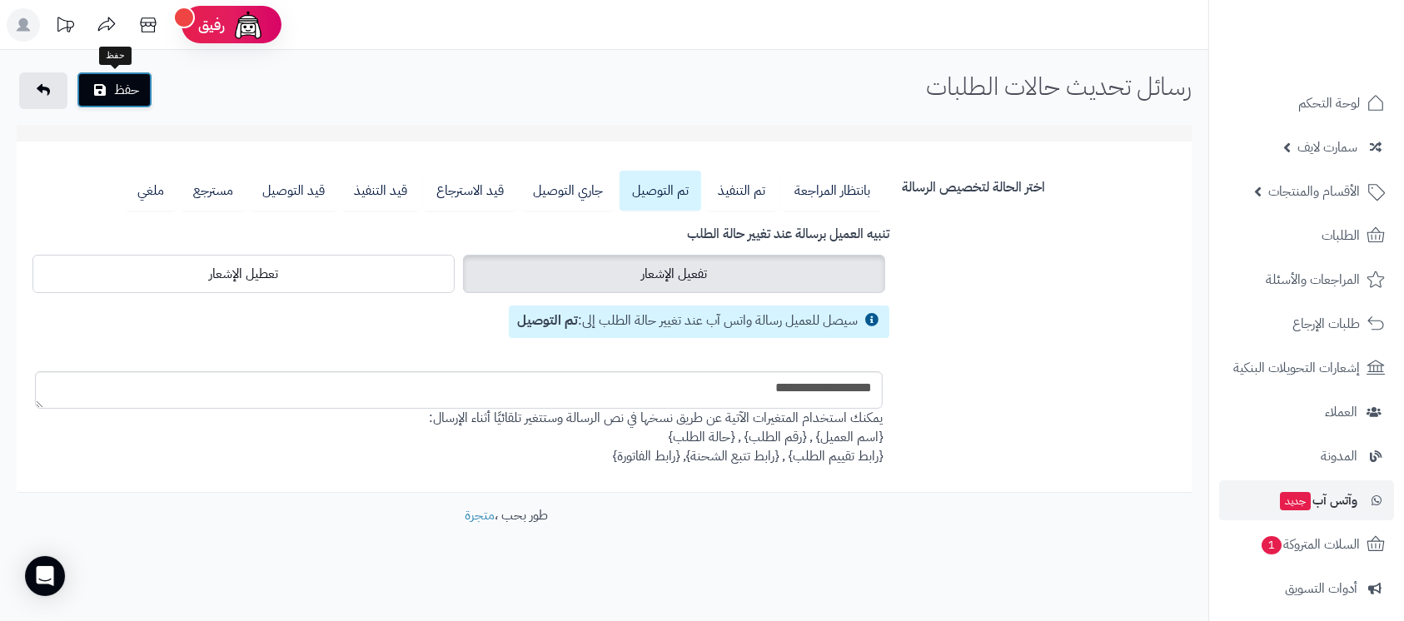
click at [112, 82] on button "حفظ" at bounding box center [115, 90] width 76 height 37
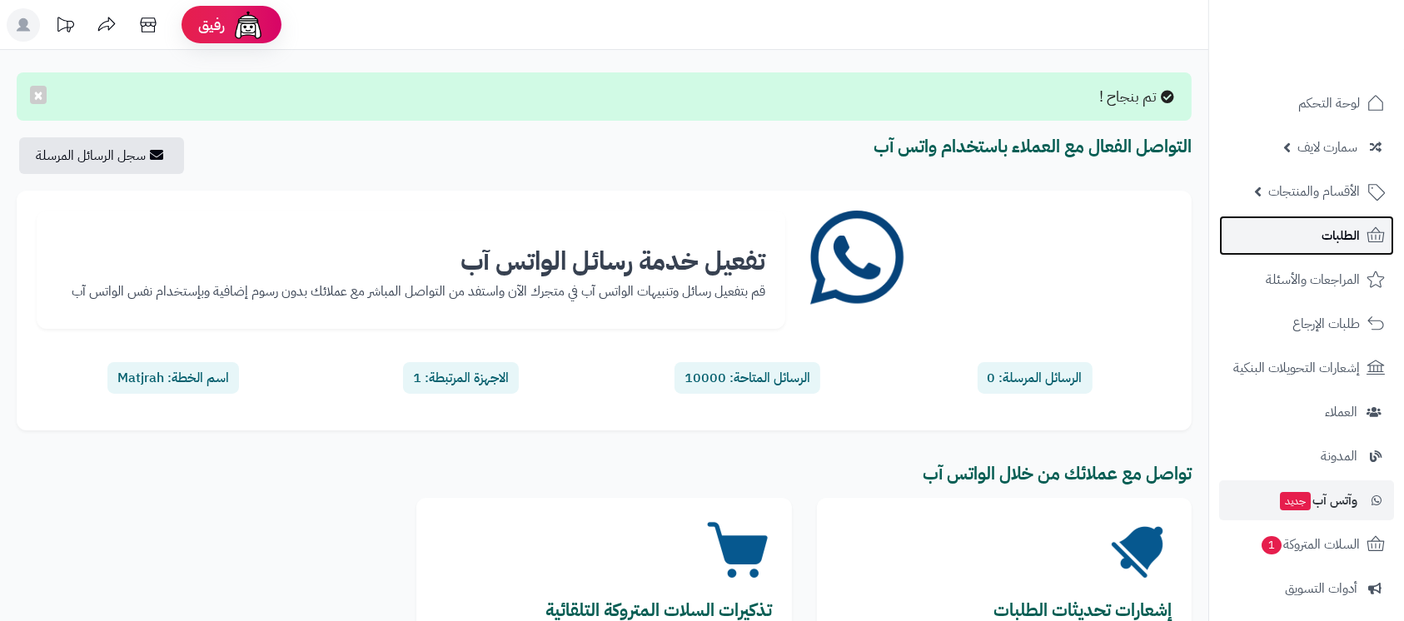
click at [1324, 230] on span "الطلبات" at bounding box center [1341, 235] width 38 height 23
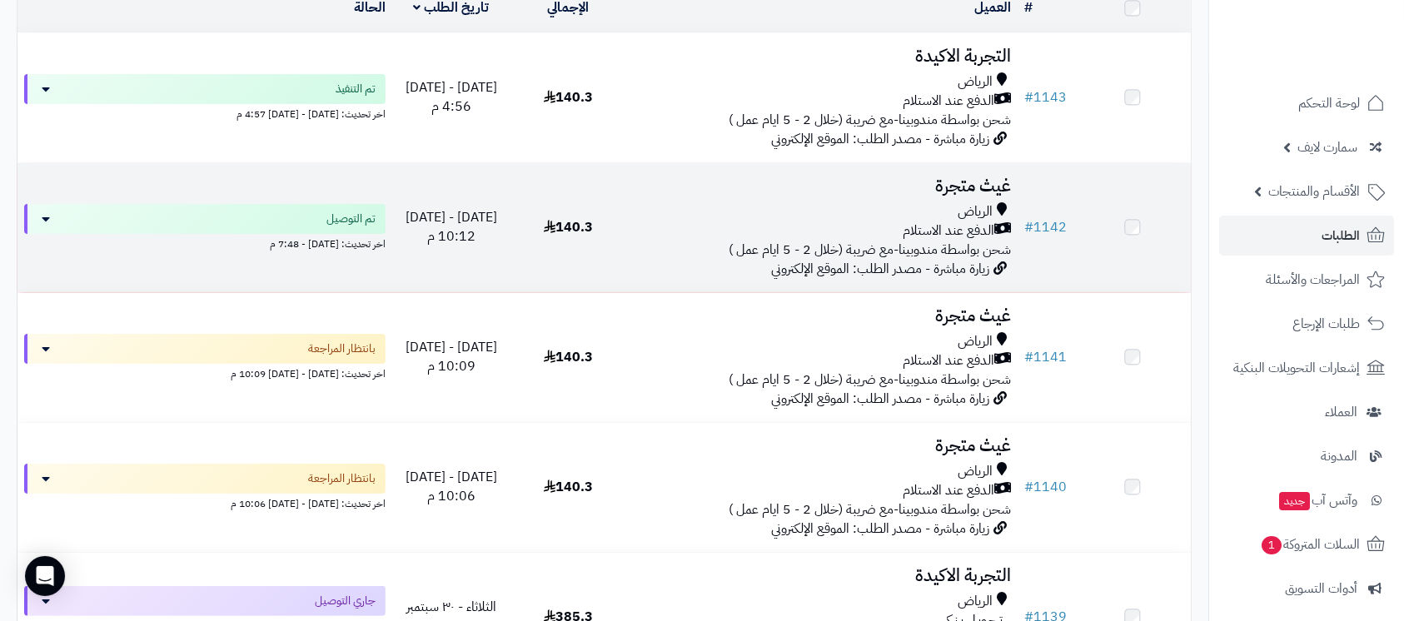
click at [968, 183] on h3 "غيث متجرة" at bounding box center [822, 186] width 377 height 19
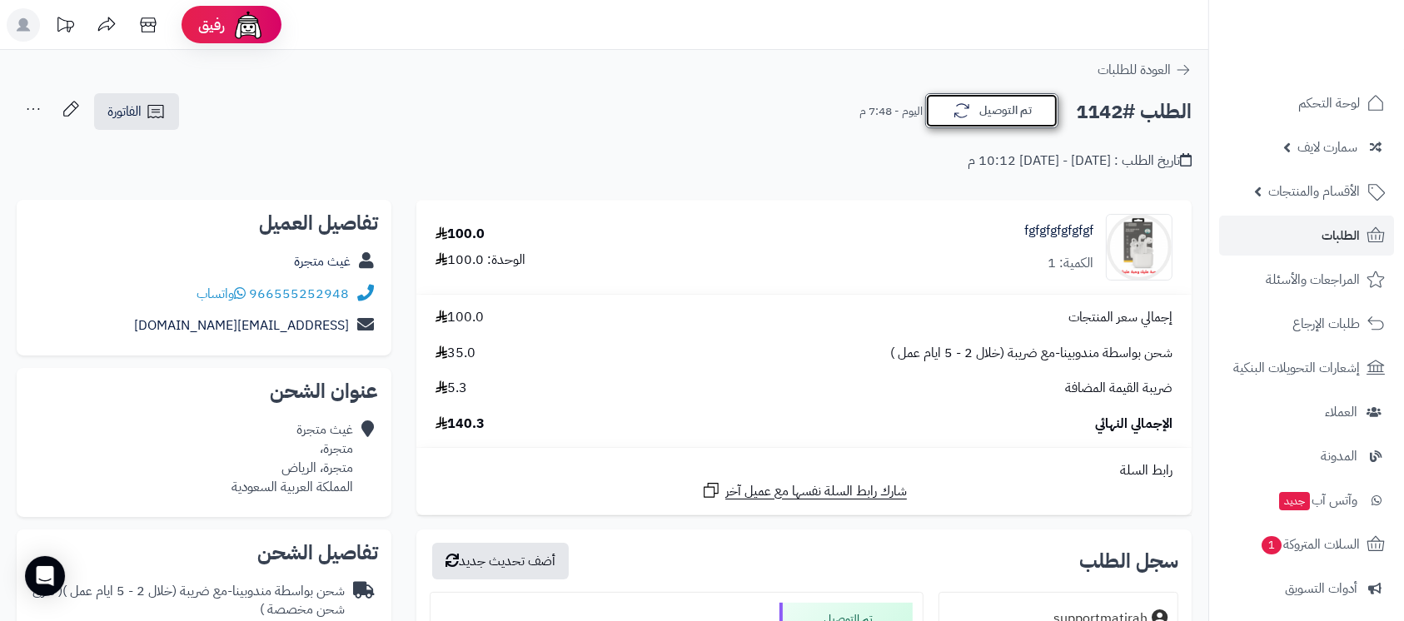
click at [993, 102] on button "تم التوصيل" at bounding box center [991, 110] width 133 height 35
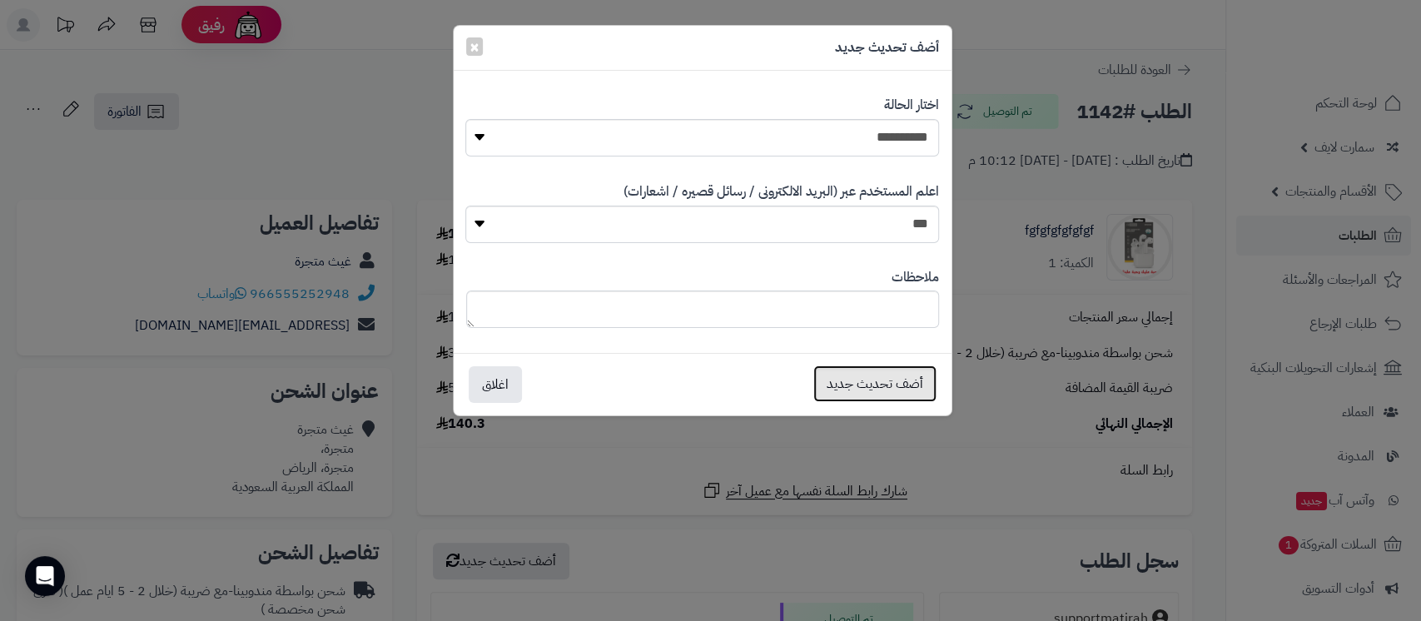
click at [869, 391] on button "أضف تحديث جديد" at bounding box center [875, 384] width 123 height 37
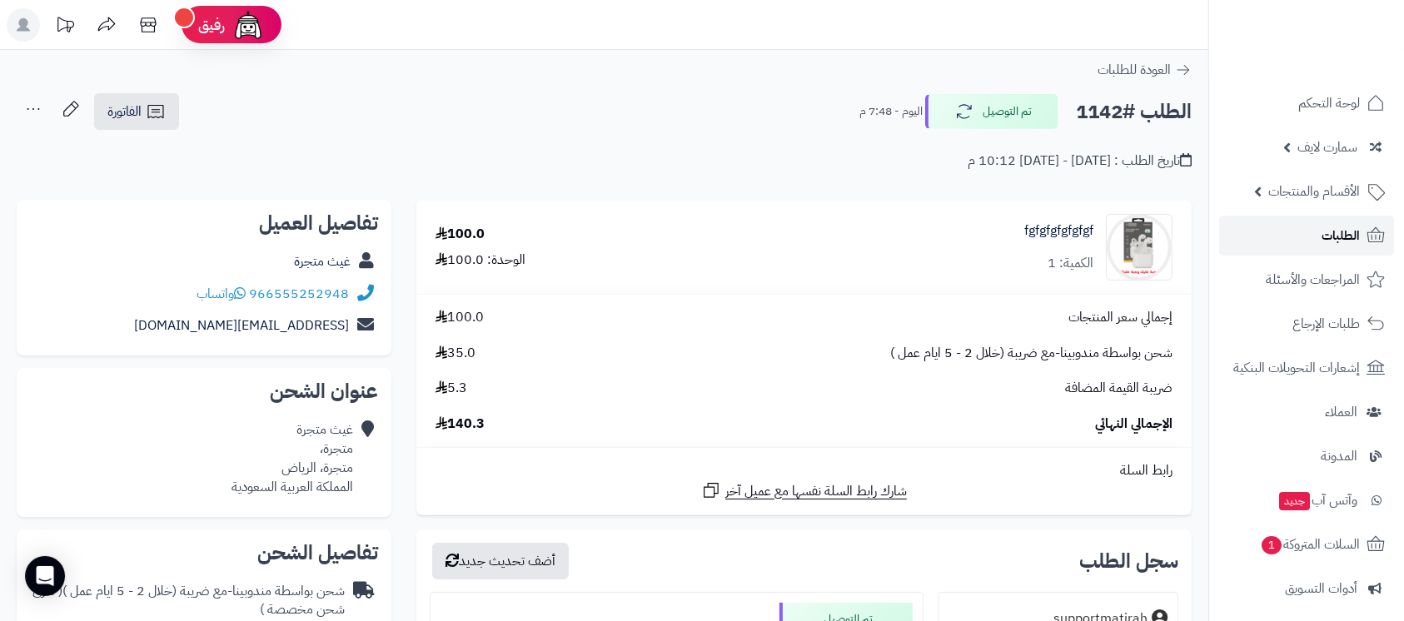
click at [1307, 234] on link "الطلبات" at bounding box center [1306, 236] width 175 height 40
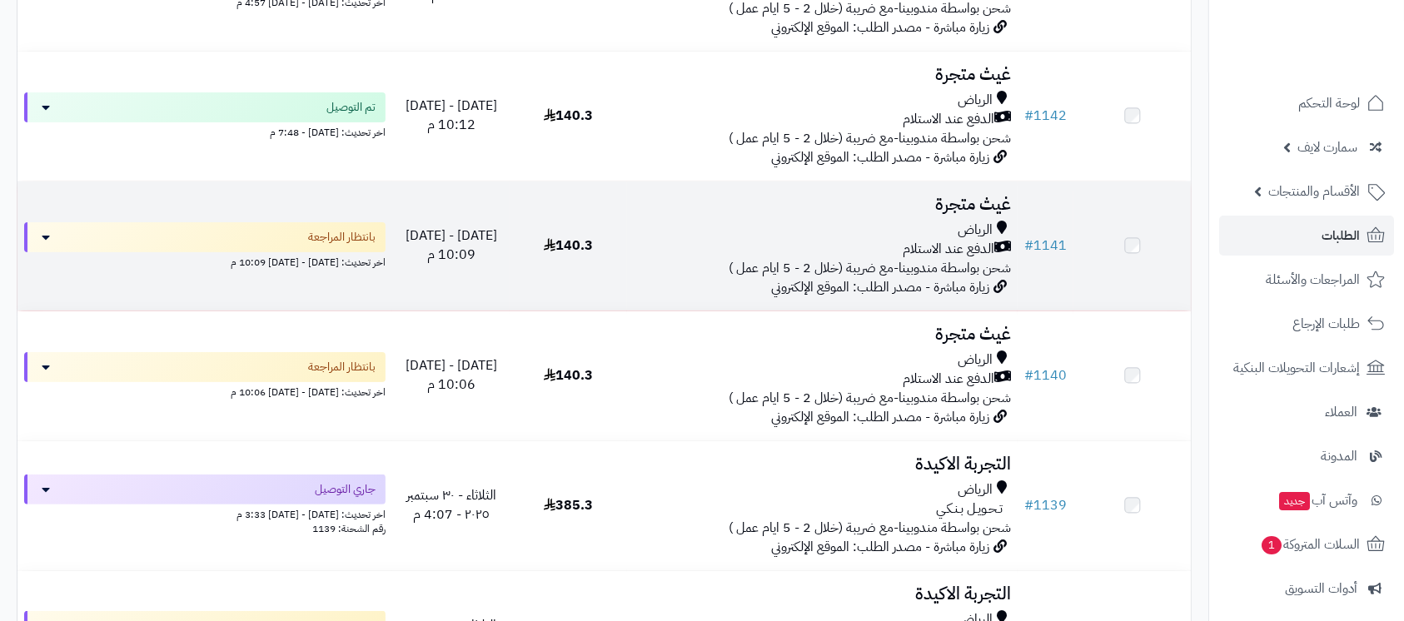
scroll to position [333, 0]
click at [969, 199] on h3 "غيث متجرة" at bounding box center [822, 204] width 377 height 19
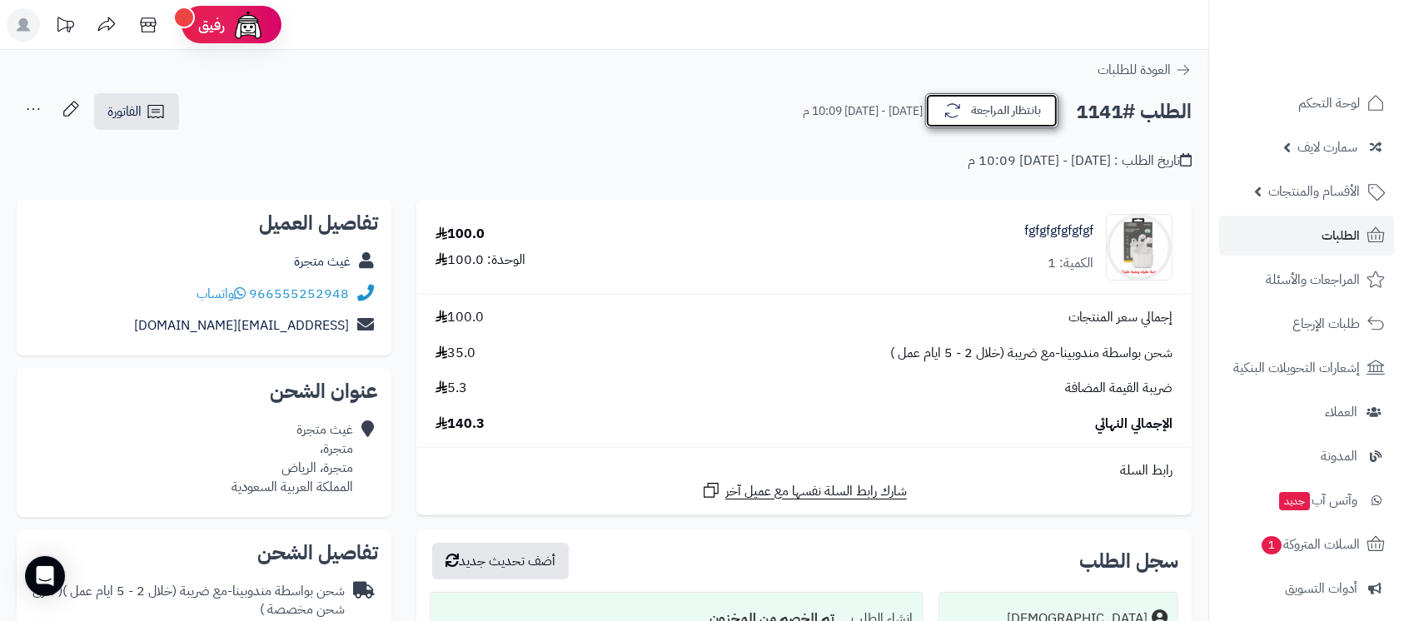
click at [963, 102] on button "بانتظار المراجعة" at bounding box center [991, 110] width 133 height 35
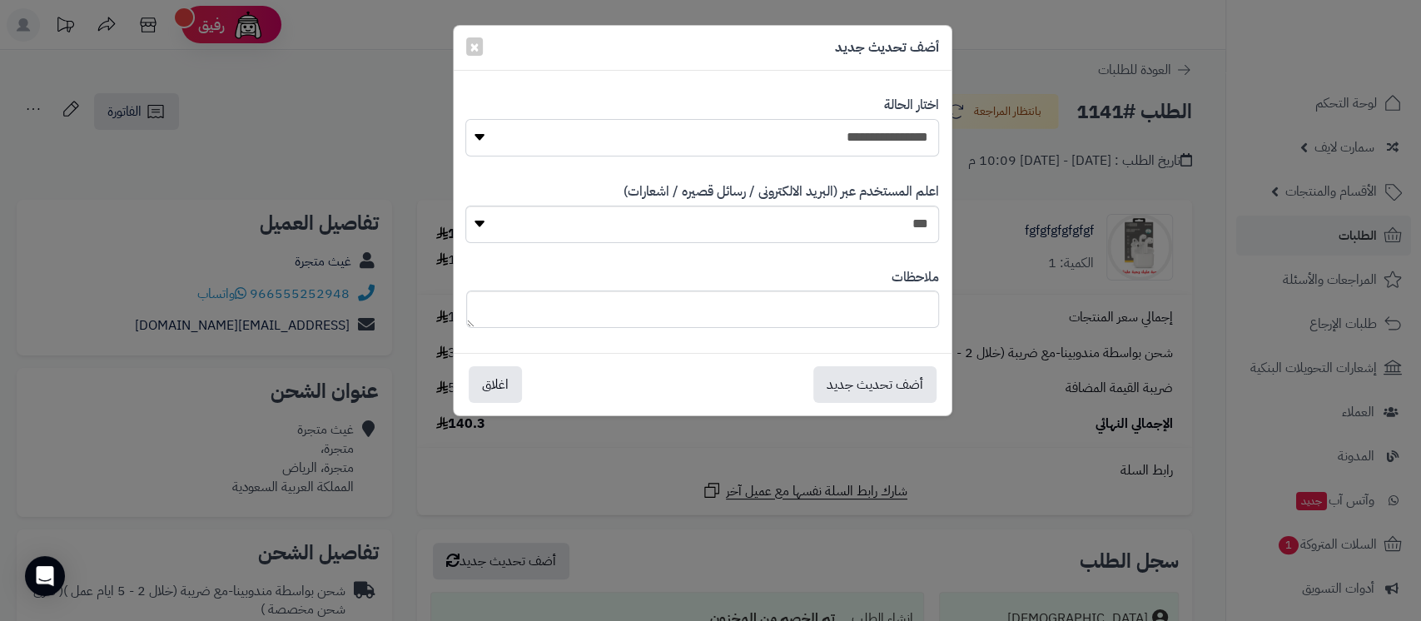
click at [887, 150] on select "**********" at bounding box center [702, 137] width 473 height 37
select select "**"
click at [466, 119] on select "**********" at bounding box center [702, 137] width 473 height 37
click at [899, 381] on button "أضف تحديث جديد" at bounding box center [875, 384] width 123 height 37
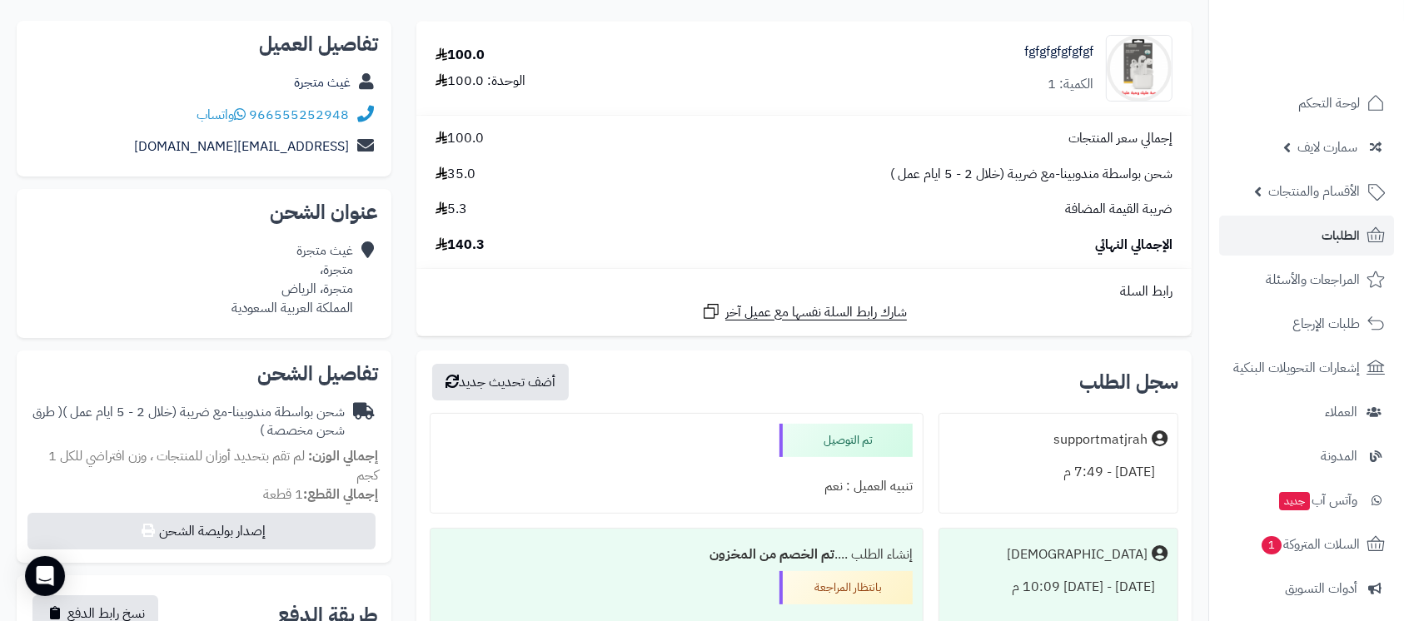
scroll to position [333, 0]
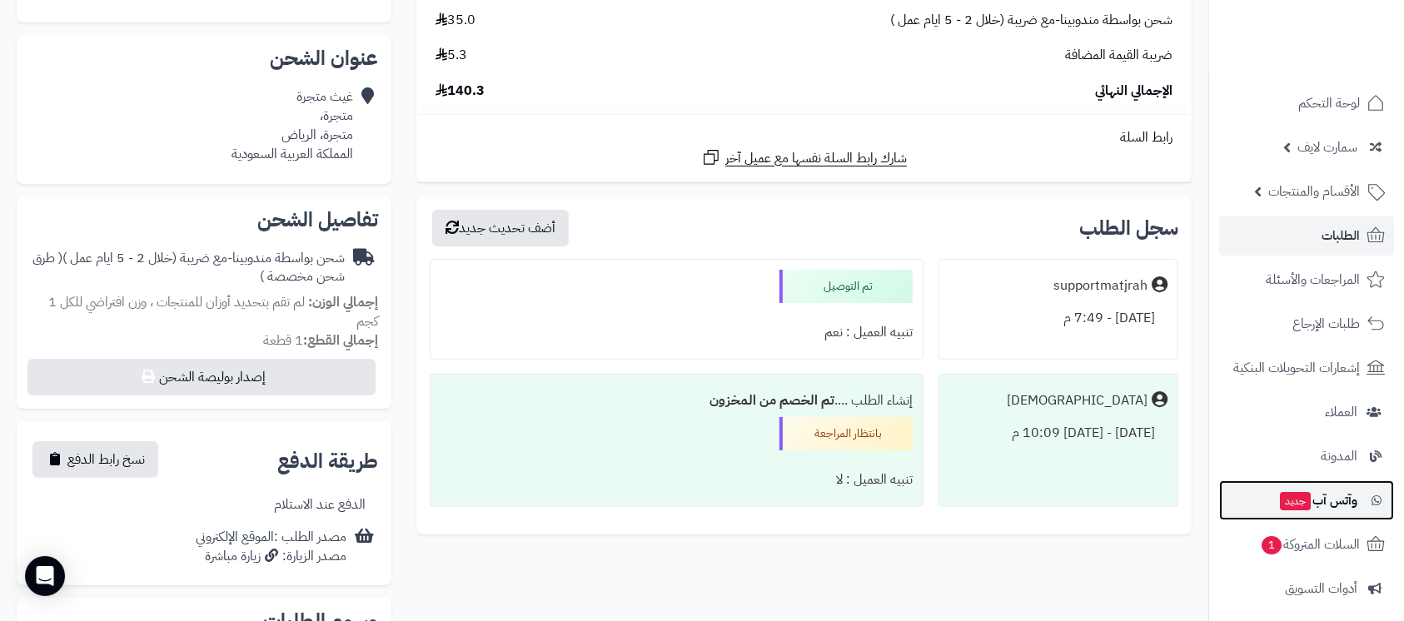
click at [1311, 491] on span "وآتس آب جديد" at bounding box center [1317, 500] width 79 height 23
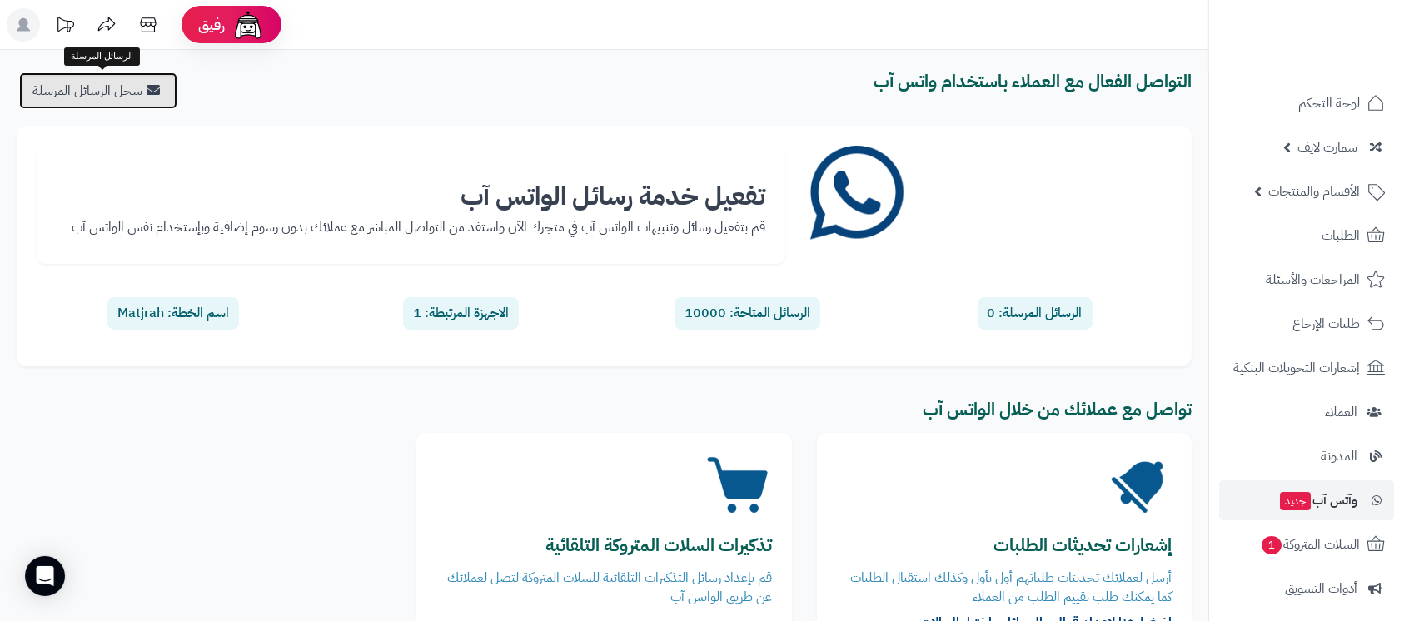
click at [152, 87] on icon at bounding box center [153, 89] width 13 height 13
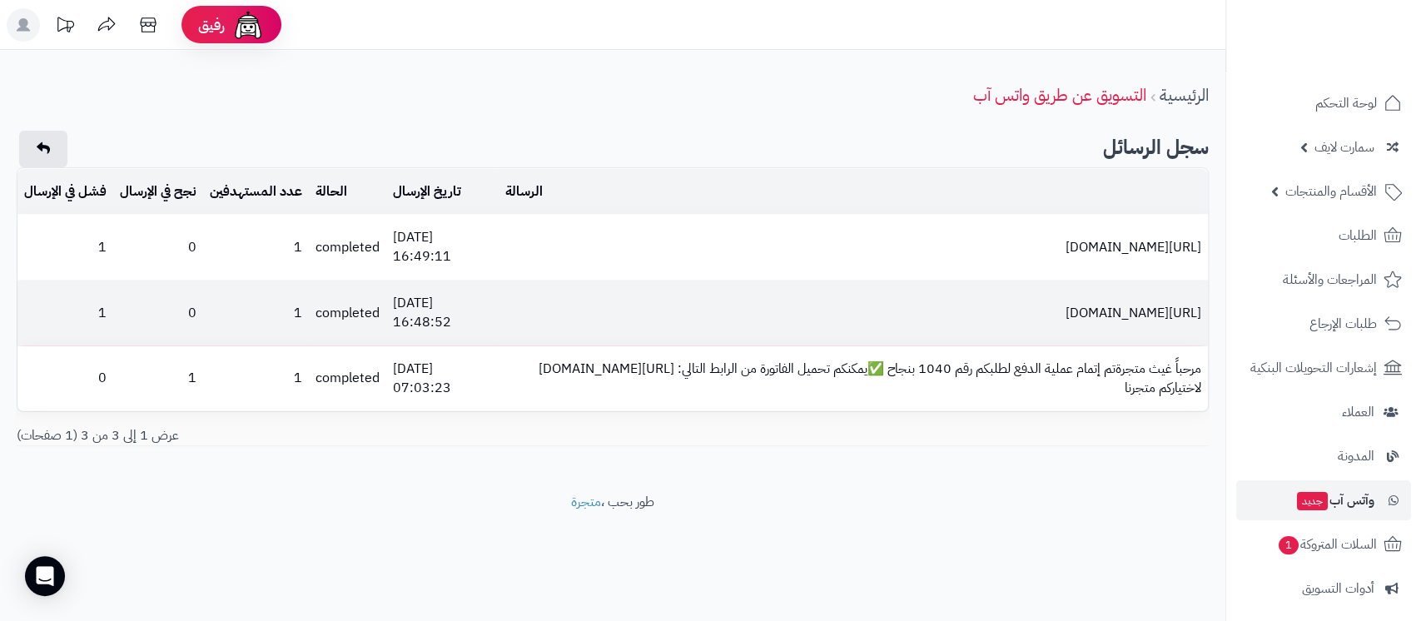
click at [1057, 314] on td "https://ghith.matjrah.shop/review_order&hash=MTE0Mg==" at bounding box center [853, 313] width 709 height 65
copy td "https://ghith.matjrah.shop/review_order&hash=MTE0Mg=="
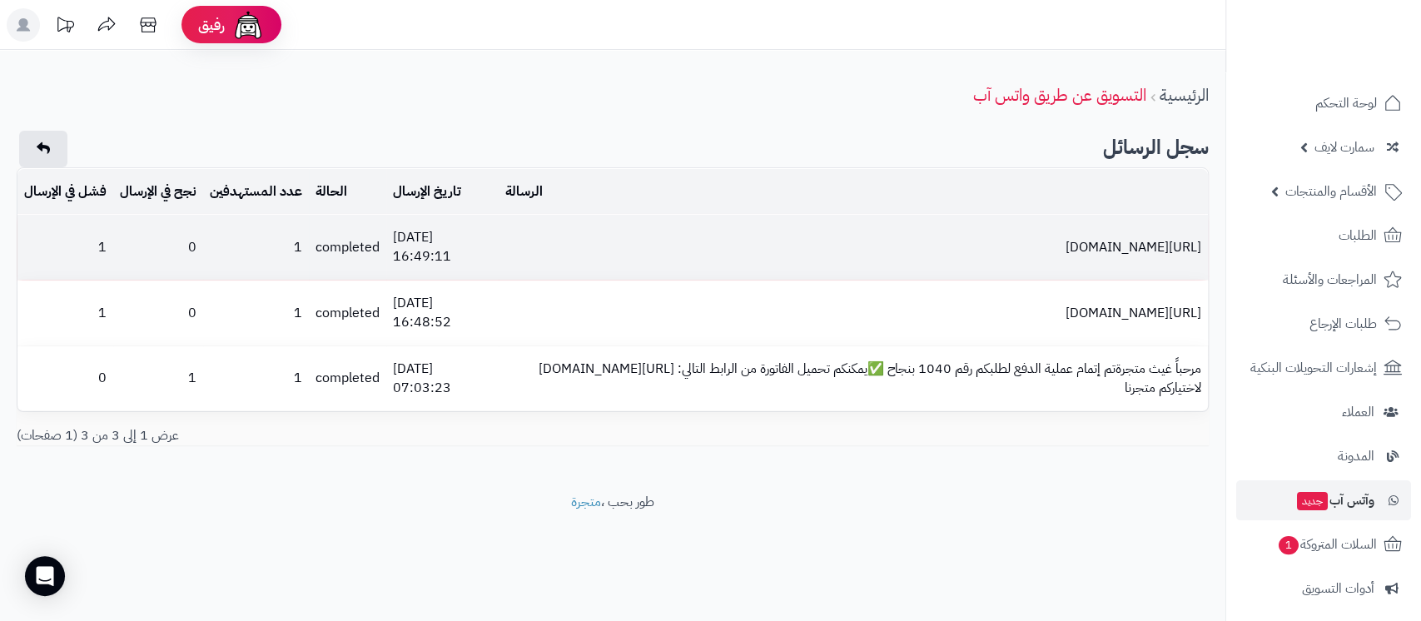
click at [1053, 242] on td "https://ghith.matjrah.shop/review_order&hash=MTE0MQ==" at bounding box center [853, 247] width 709 height 65
copy td "https://ghith.matjrah.shop/review_order&hash=MTE0MQ=="
